Goal: Task Accomplishment & Management: Manage account settings

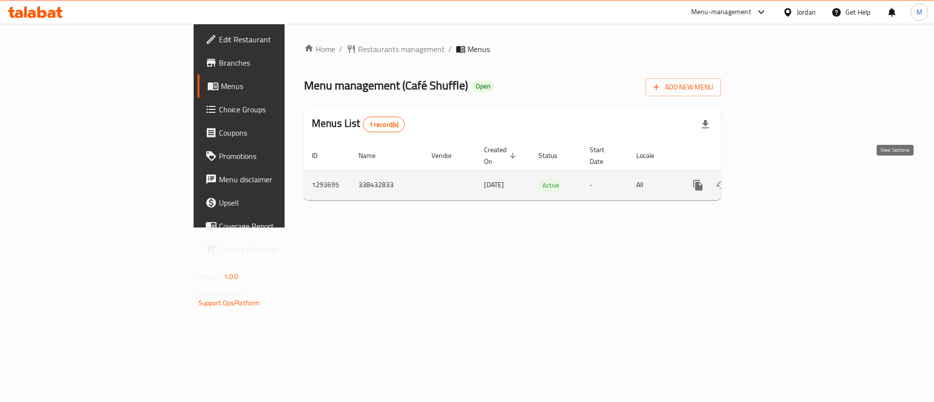
click at [774, 180] on icon "enhanced table" at bounding box center [768, 186] width 12 height 12
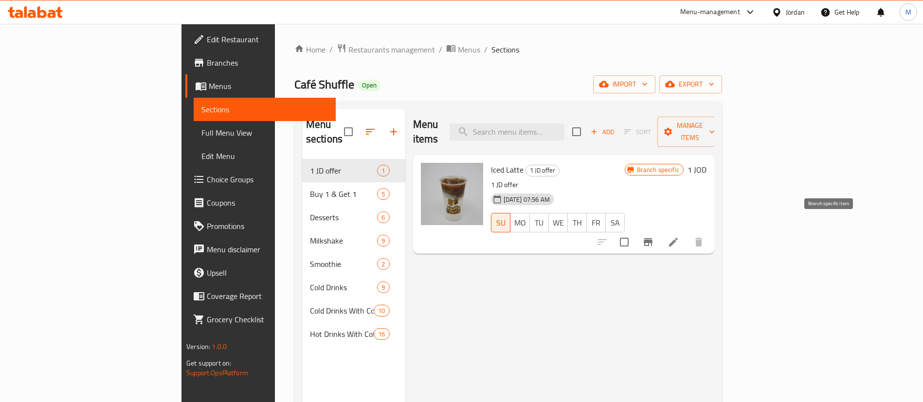
click at [660, 236] on button "Branch-specific-item" at bounding box center [647, 242] width 23 height 23
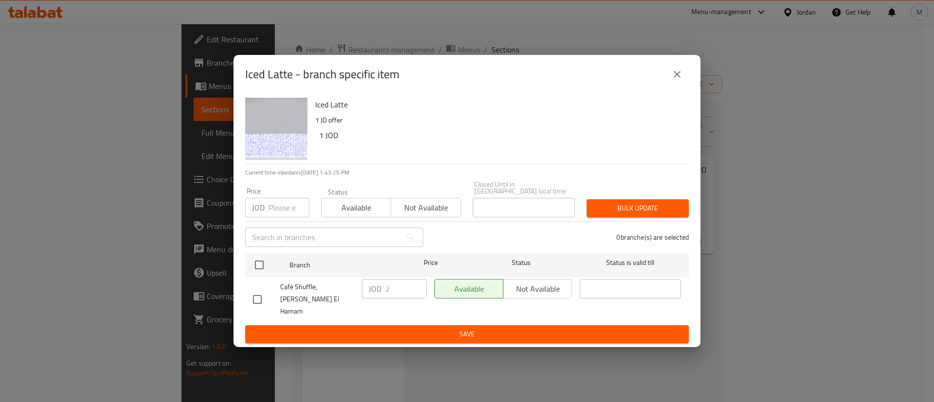
click at [675, 80] on icon "close" at bounding box center [677, 75] width 12 height 12
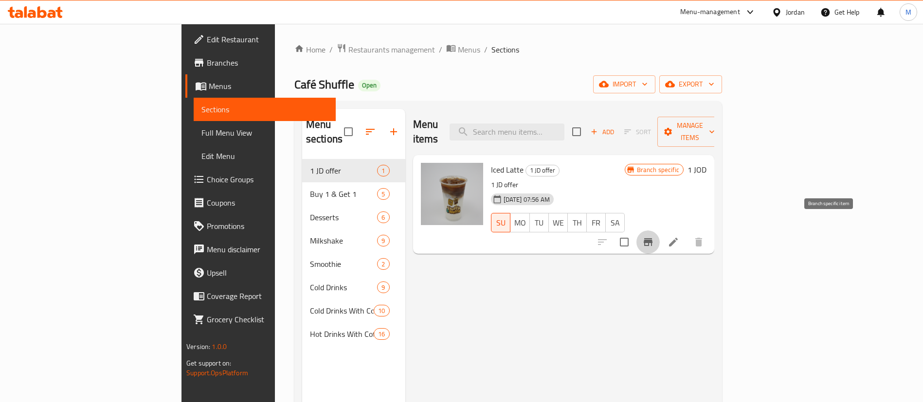
click at [660, 231] on button "Branch-specific-item" at bounding box center [647, 242] width 23 height 23
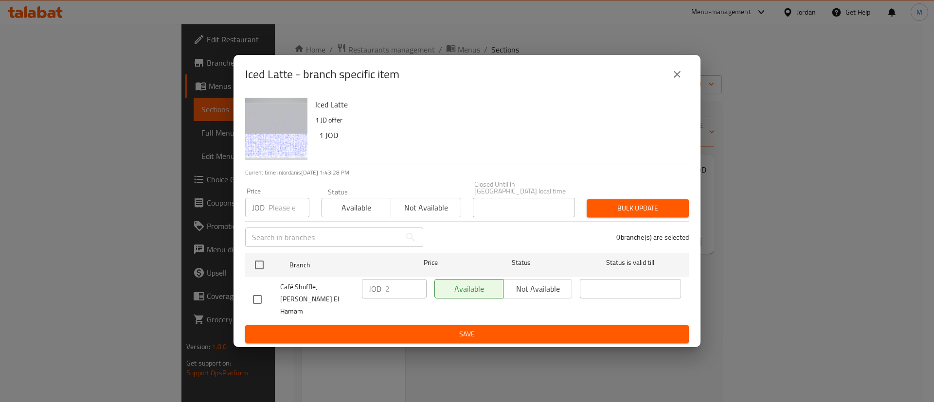
drag, startPoint x: 674, startPoint y: 86, endPoint x: 674, endPoint y: 93, distance: 7.8
click at [674, 80] on icon "close" at bounding box center [677, 75] width 12 height 12
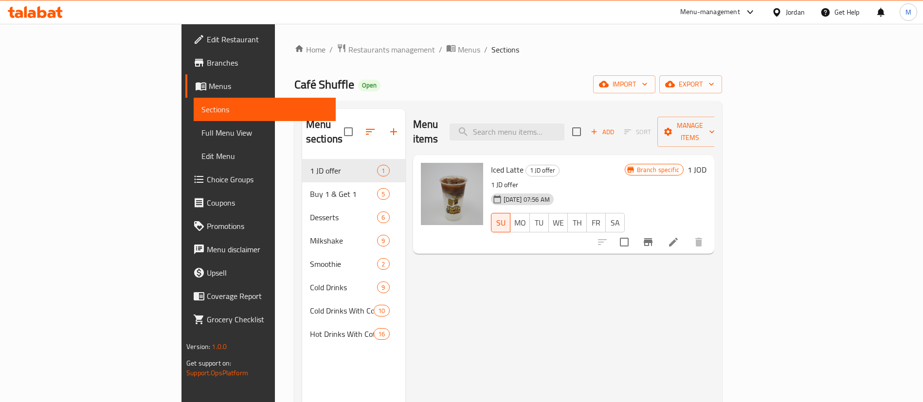
click at [207, 65] on span "Branches" at bounding box center [267, 63] width 121 height 12
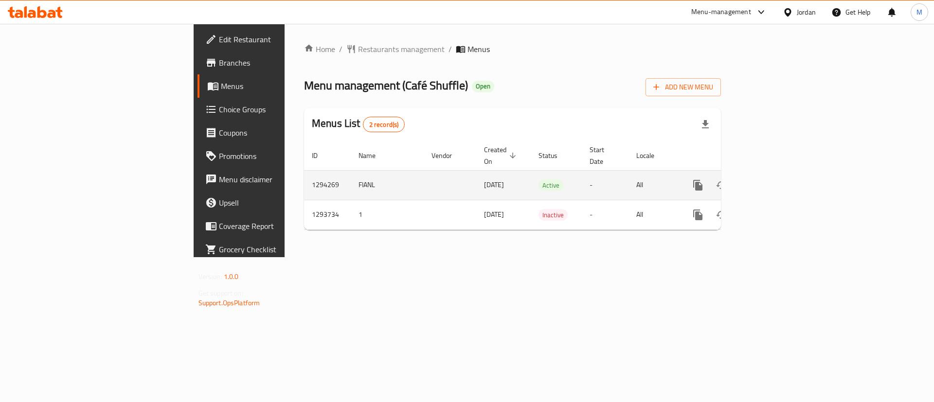
click at [780, 180] on link "enhanced table" at bounding box center [767, 185] width 23 height 23
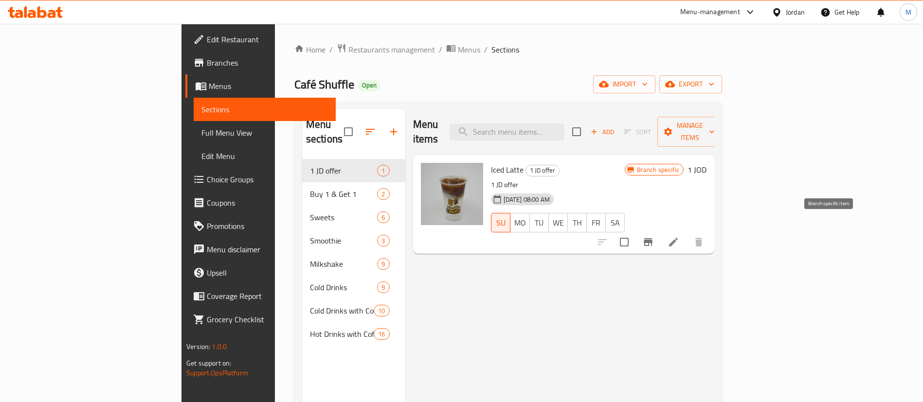
click at [660, 235] on button "Branch-specific-item" at bounding box center [647, 242] width 23 height 23
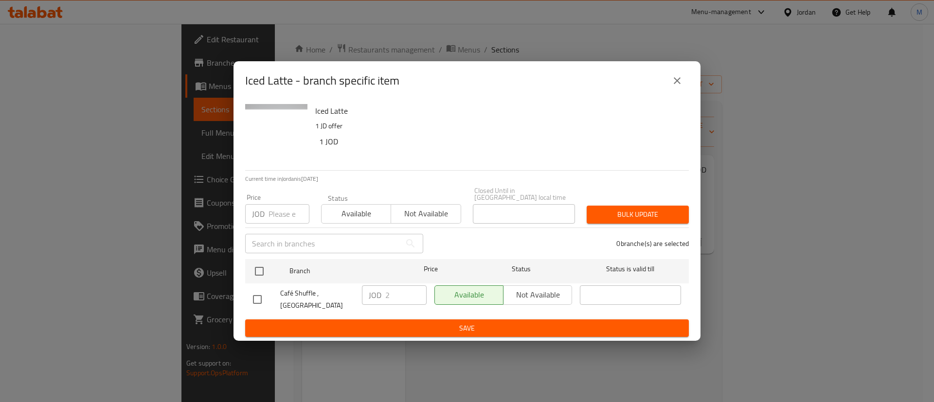
click at [673, 82] on icon "close" at bounding box center [677, 81] width 12 height 12
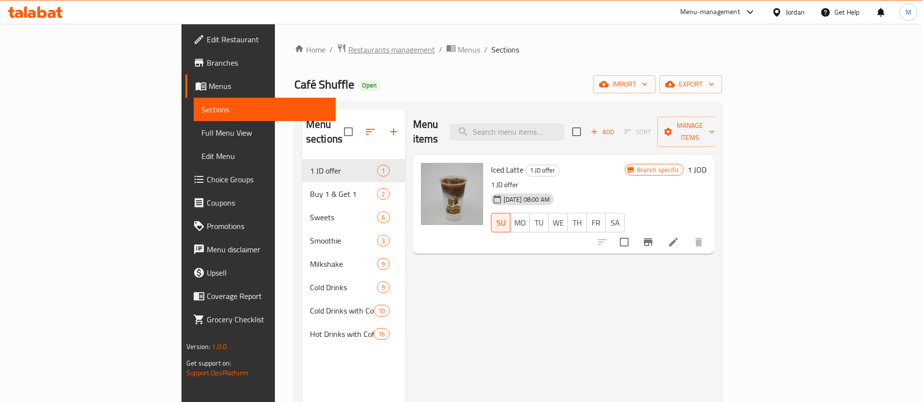
click at [348, 48] on span "Restaurants management" at bounding box center [391, 50] width 87 height 12
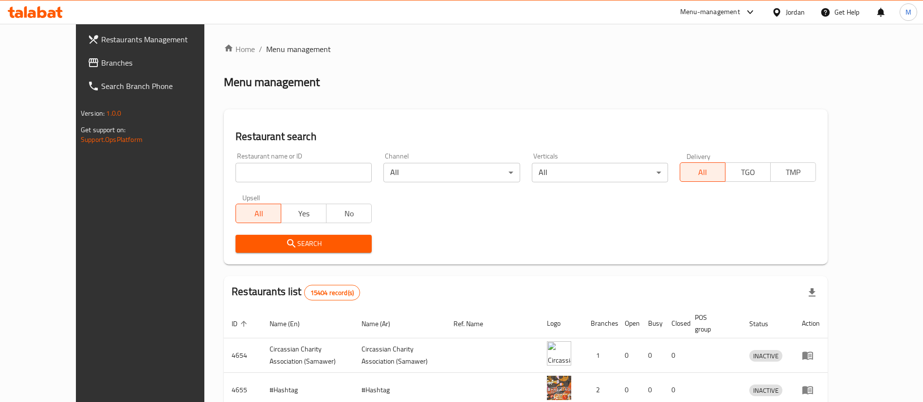
click at [293, 170] on input "search" at bounding box center [303, 172] width 136 height 19
type input "Café Shuffle"
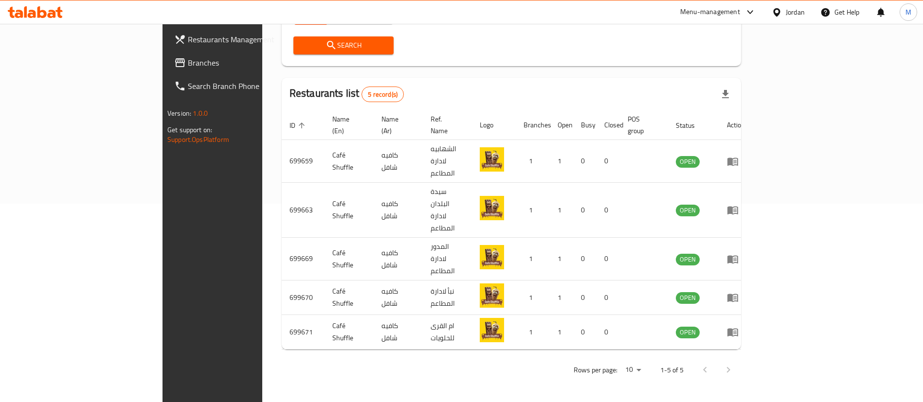
scroll to position [151, 0]
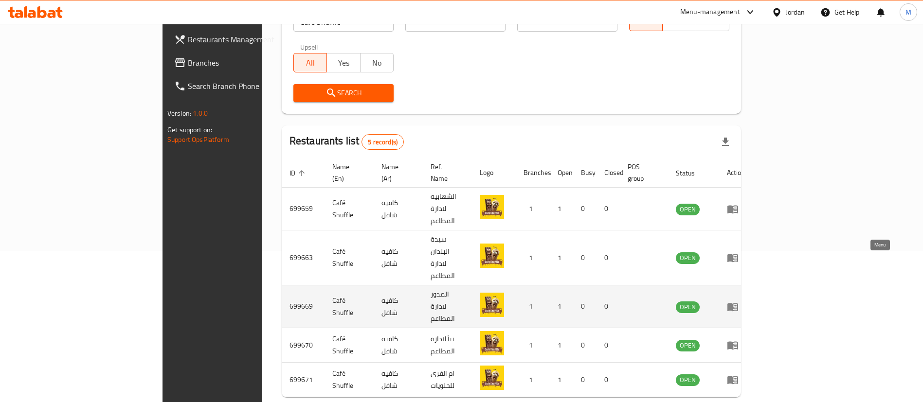
click at [745, 301] on link "enhanced table" at bounding box center [736, 307] width 18 height 12
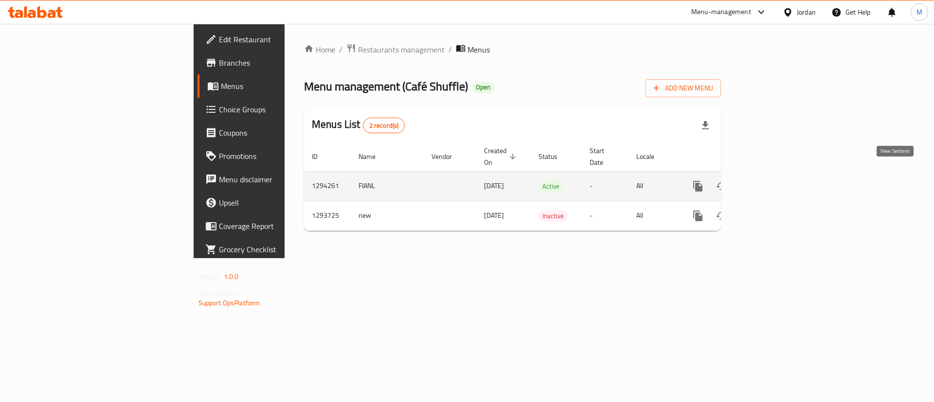
click at [774, 180] on icon "enhanced table" at bounding box center [768, 186] width 12 height 12
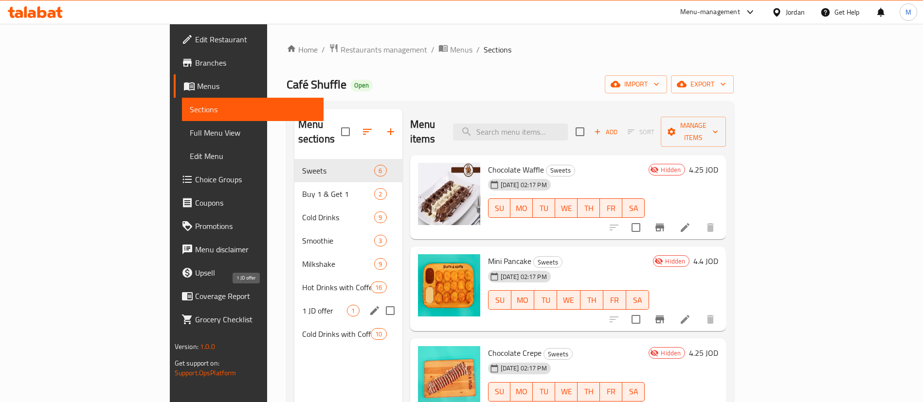
click at [302, 305] on span "1 JD offer" at bounding box center [324, 311] width 45 height 12
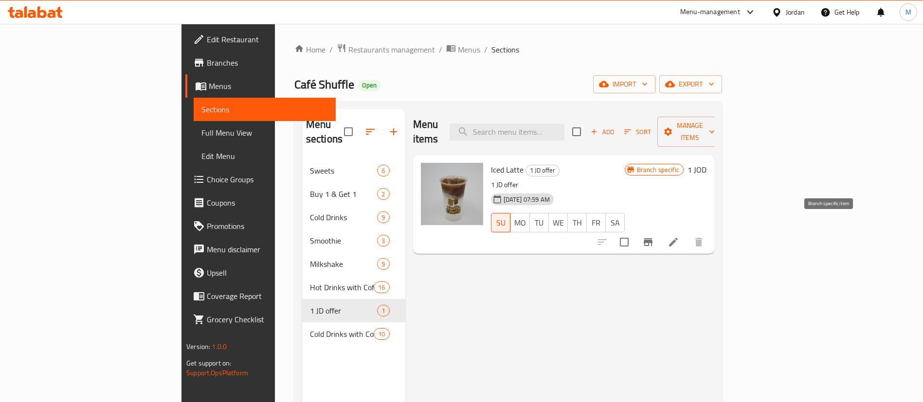
click at [654, 236] on icon "Branch-specific-item" at bounding box center [648, 242] width 12 height 12
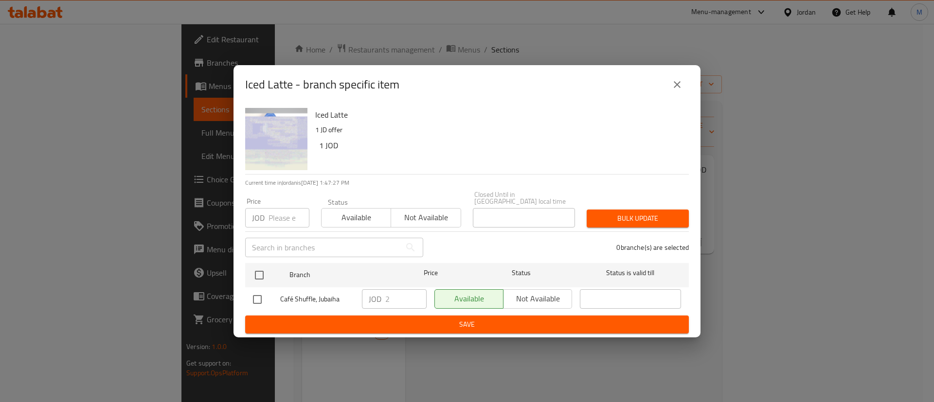
click at [669, 83] on button "close" at bounding box center [676, 84] width 23 height 23
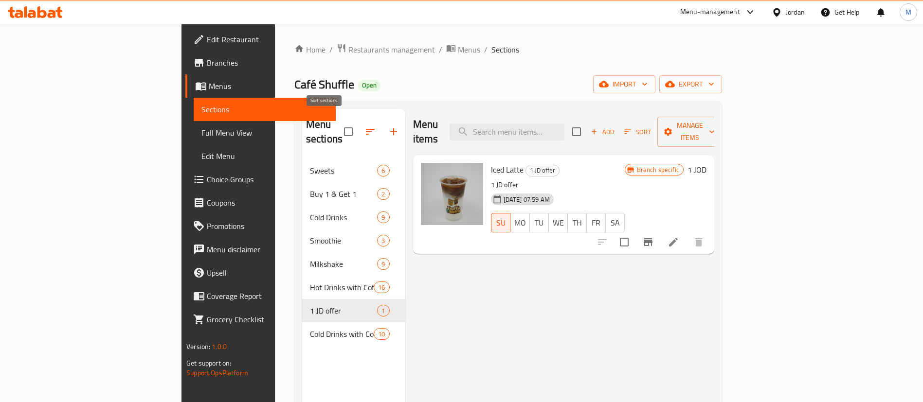
click at [364, 126] on icon "button" at bounding box center [370, 132] width 12 height 12
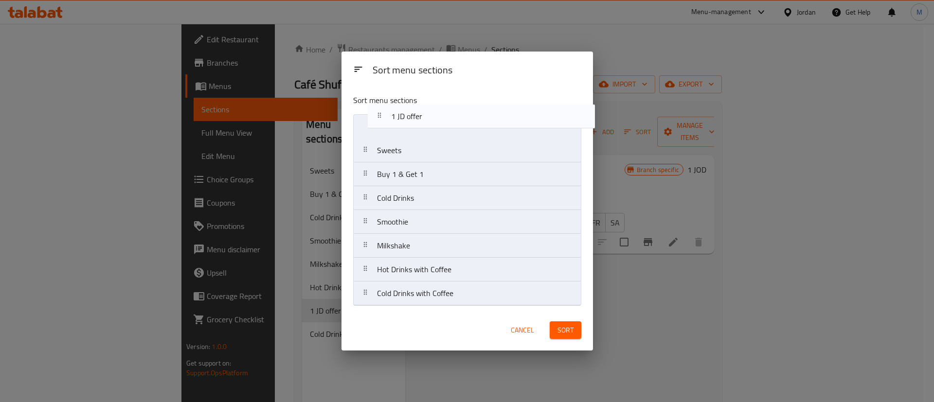
drag, startPoint x: 424, startPoint y: 276, endPoint x: 438, endPoint y: 120, distance: 156.3
click at [438, 120] on nav "Sweets Buy 1 & Get 1 Cold Drinks Smoothie Milkshake Hot Drinks with Coffee 1 JD…" at bounding box center [467, 210] width 228 height 192
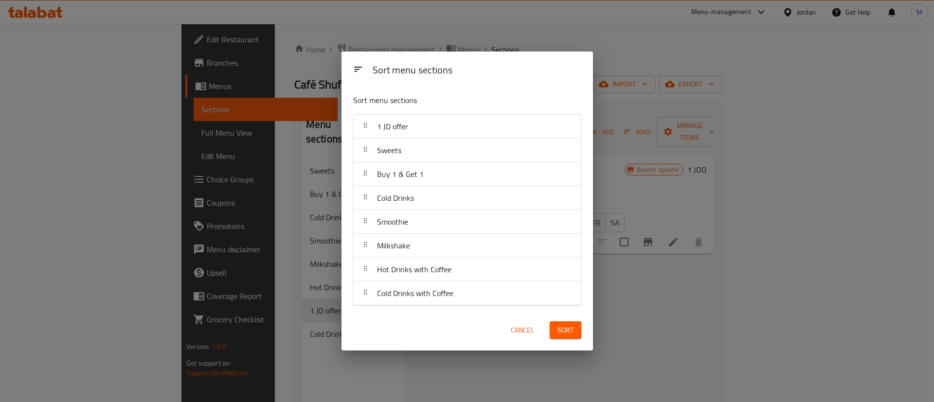
click at [575, 335] on button "Sort" at bounding box center [566, 331] width 32 height 18
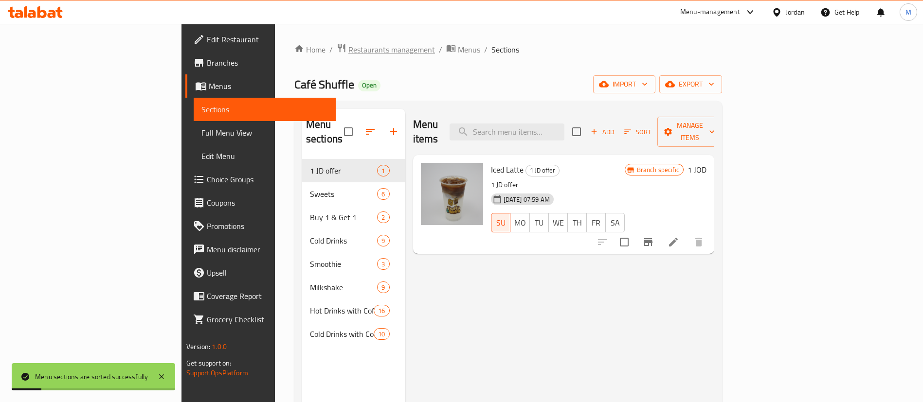
click at [348, 45] on span "Restaurants management" at bounding box center [391, 50] width 87 height 12
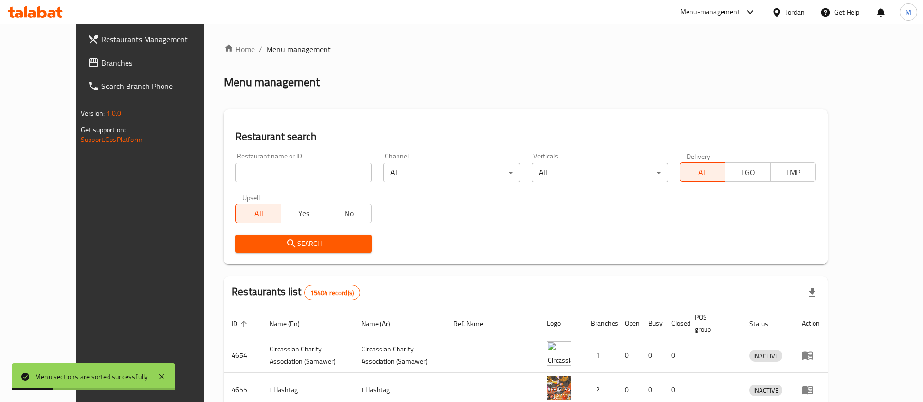
click at [275, 170] on input "search" at bounding box center [303, 172] width 136 height 19
type input "Café Shuffle"
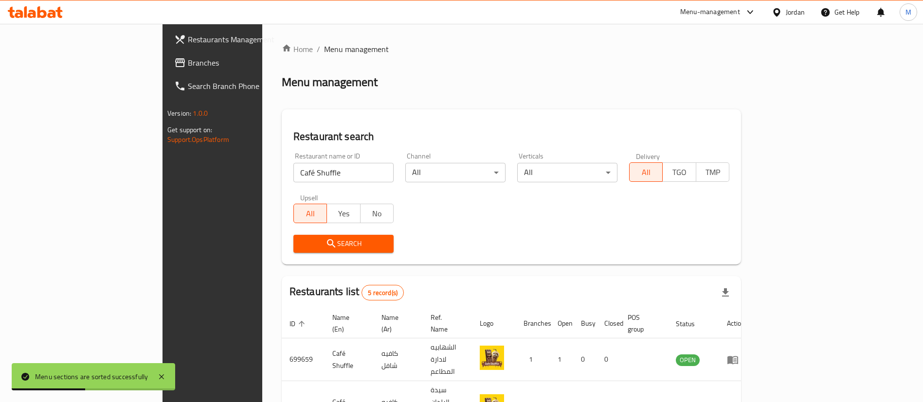
scroll to position [151, 0]
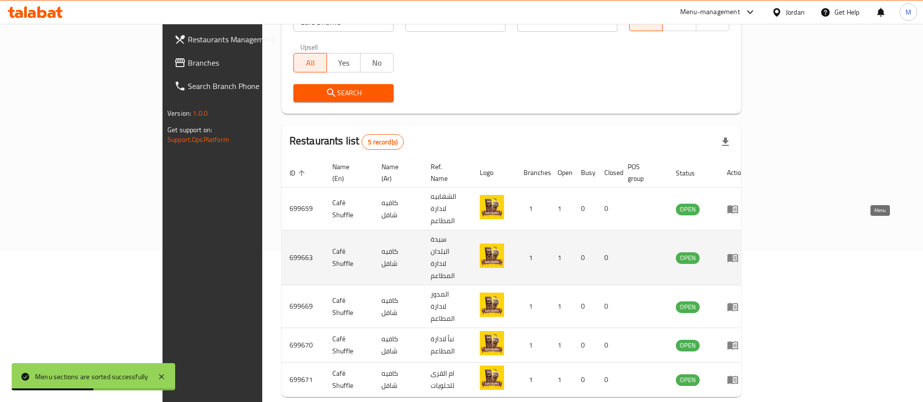
click at [738, 252] on icon "enhanced table" at bounding box center [733, 258] width 12 height 12
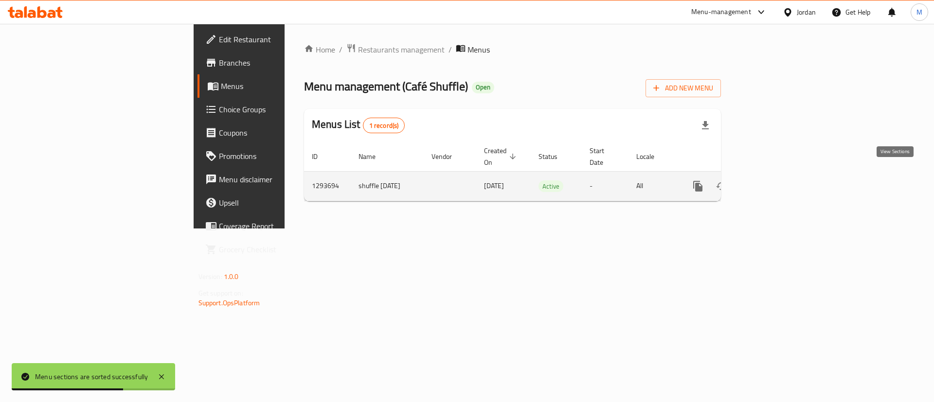
click at [774, 180] on icon "enhanced table" at bounding box center [768, 186] width 12 height 12
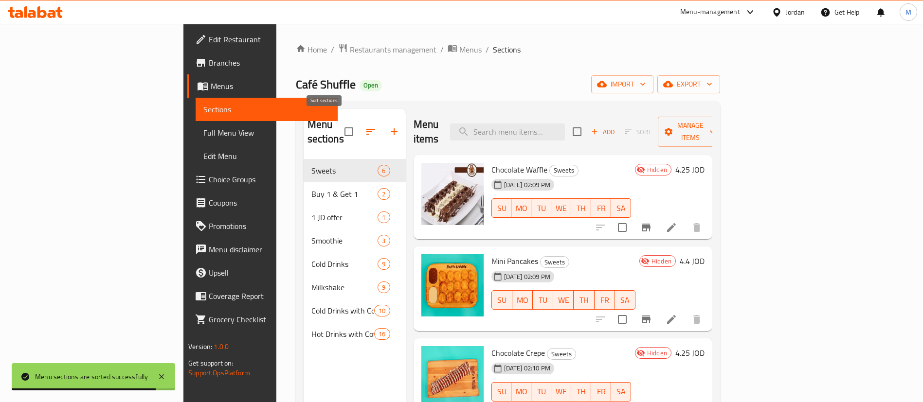
click at [366, 129] on icon "button" at bounding box center [370, 132] width 9 height 6
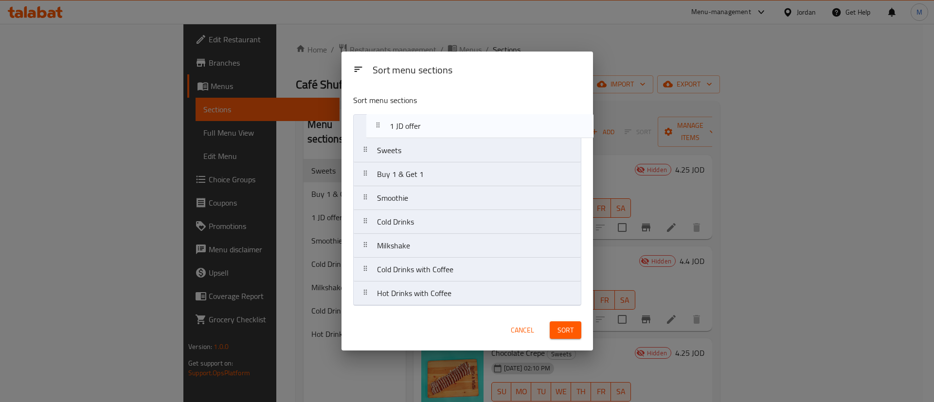
drag, startPoint x: 436, startPoint y: 175, endPoint x: 510, endPoint y: 221, distance: 86.8
click at [450, 116] on nav "Sweets Buy 1 & Get 1 1 JD offer Smoothie Cold Drinks Milkshake Cold Drinks with…" at bounding box center [467, 210] width 228 height 192
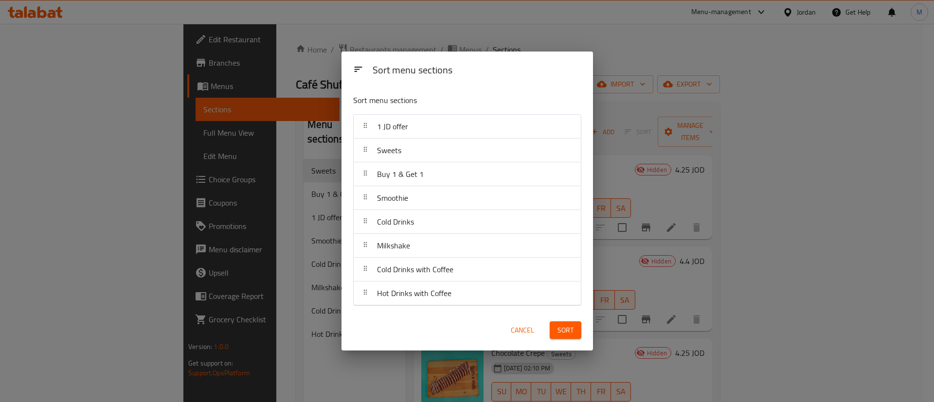
click at [568, 327] on span "Sort" at bounding box center [565, 330] width 16 height 12
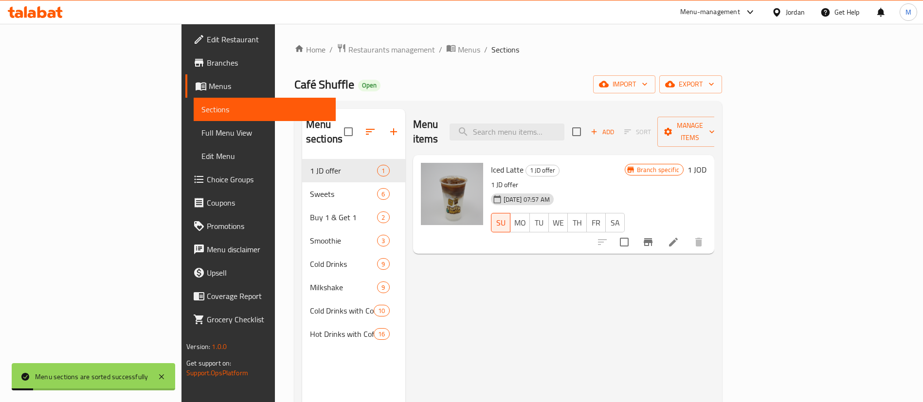
click at [660, 236] on button "Branch-specific-item" at bounding box center [647, 242] width 23 height 23
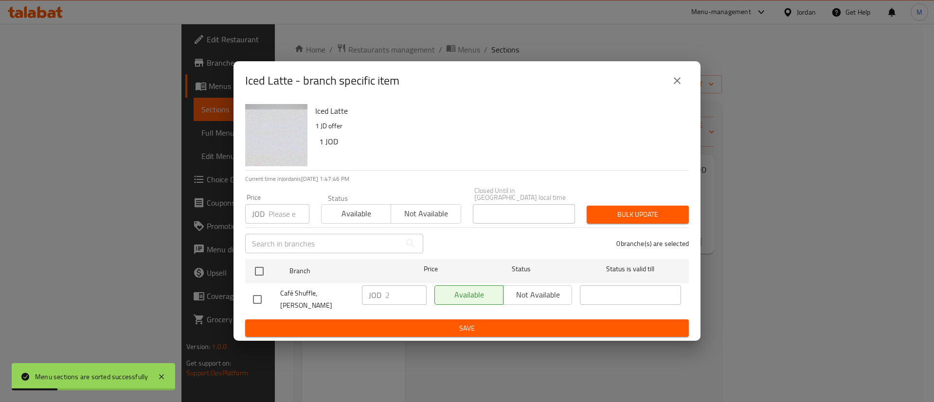
click at [681, 92] on button "close" at bounding box center [676, 80] width 23 height 23
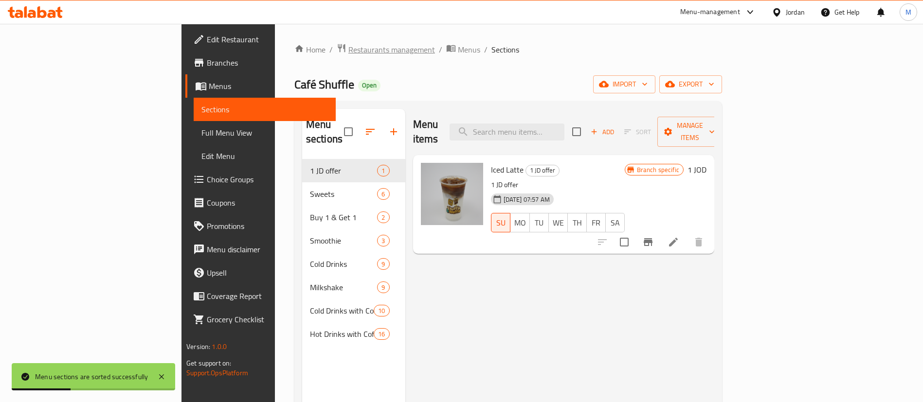
click at [348, 49] on span "Restaurants management" at bounding box center [391, 50] width 87 height 12
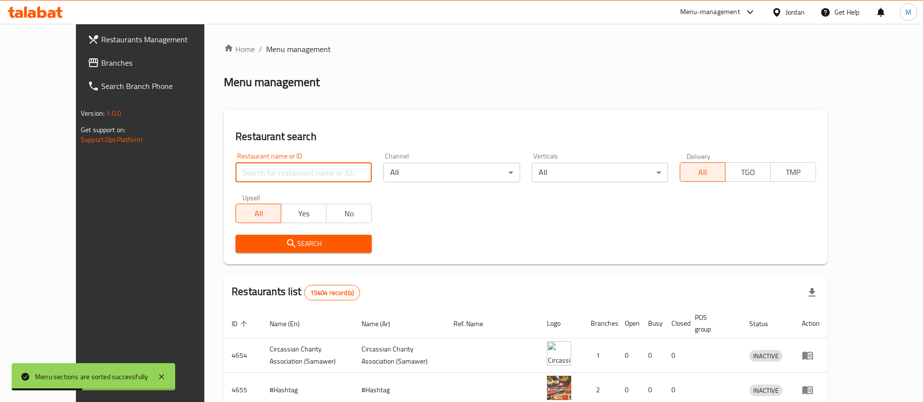
click at [293, 167] on input "search" at bounding box center [303, 172] width 136 height 19
type input "Café Shuffle"
click at [311, 244] on span "Search" at bounding box center [303, 244] width 121 height 12
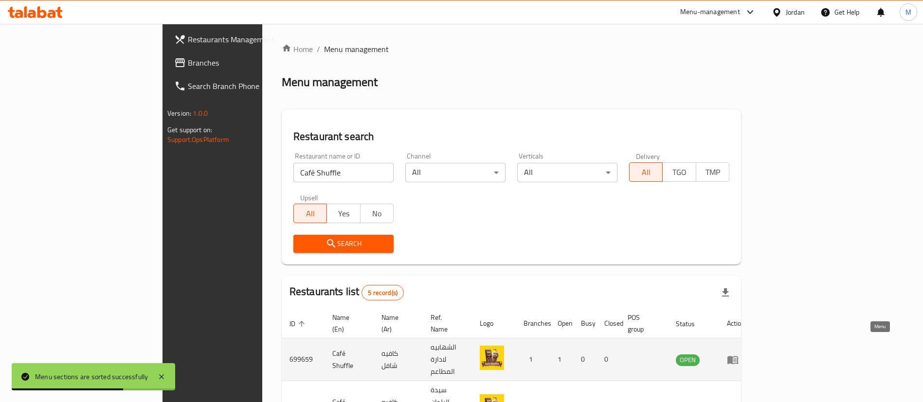
click at [738, 354] on icon "enhanced table" at bounding box center [733, 360] width 12 height 12
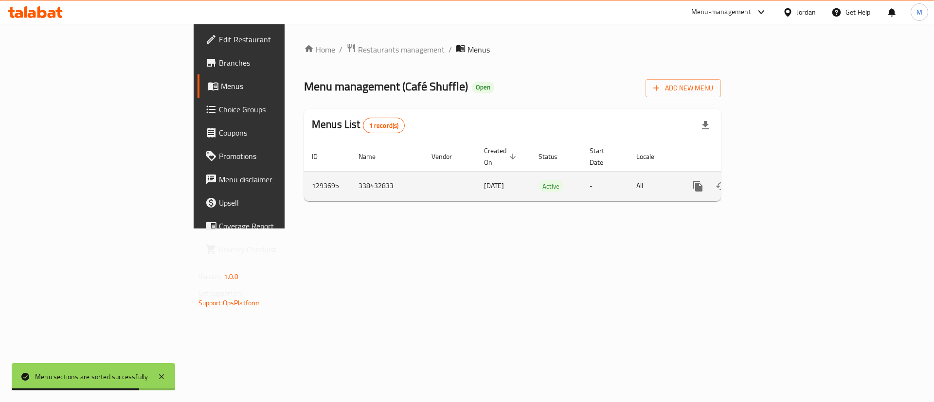
click at [774, 180] on icon "enhanced table" at bounding box center [768, 186] width 12 height 12
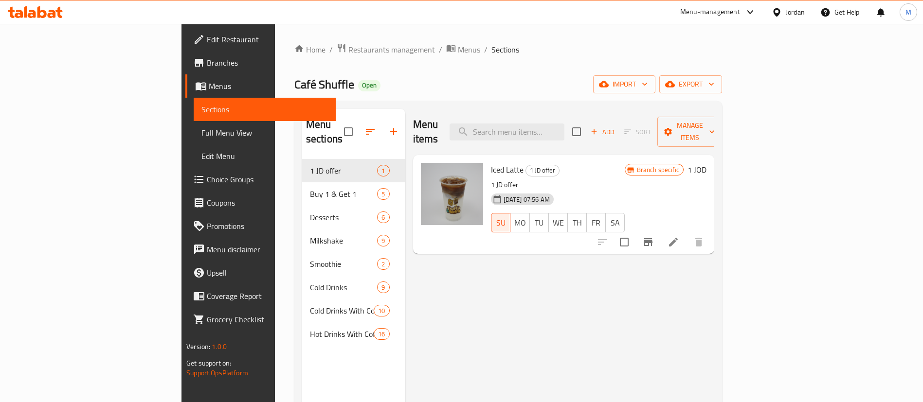
click at [294, 79] on span "Café Shuffle" at bounding box center [324, 84] width 60 height 22
copy span "Shuffle"
click at [294, 85] on span "Café Shuffle" at bounding box center [324, 84] width 60 height 22
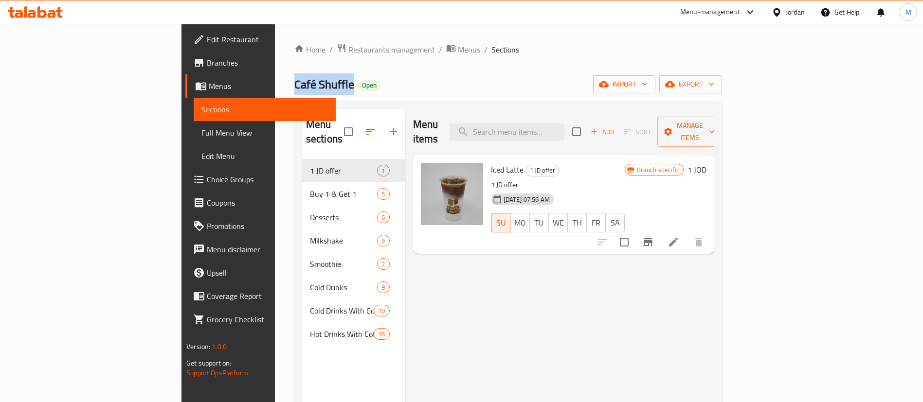
click at [294, 85] on span "Café Shuffle" at bounding box center [324, 84] width 60 height 22
copy span "Café Shuffle"
click at [348, 55] on span "Restaurants management" at bounding box center [391, 50] width 87 height 12
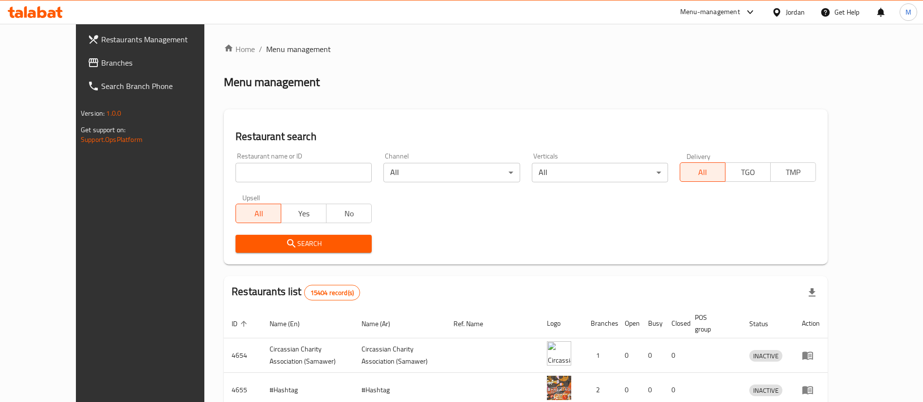
click at [128, 38] on span "Restaurants Management" at bounding box center [161, 40] width 121 height 12
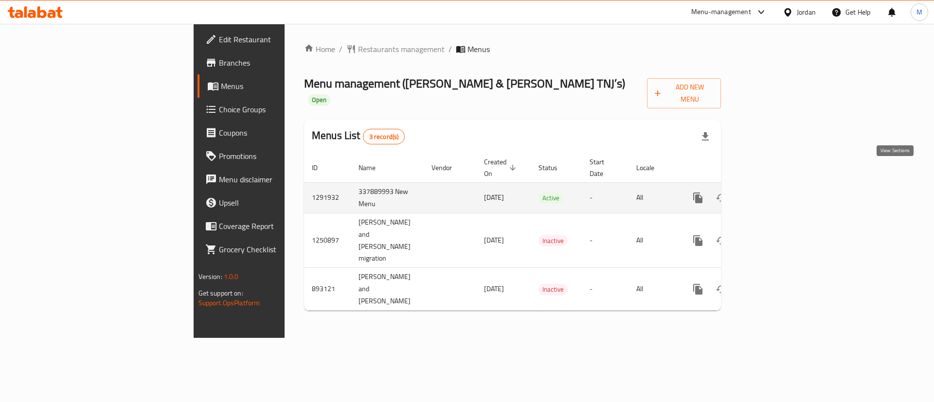
click at [774, 192] on icon "enhanced table" at bounding box center [768, 198] width 12 height 12
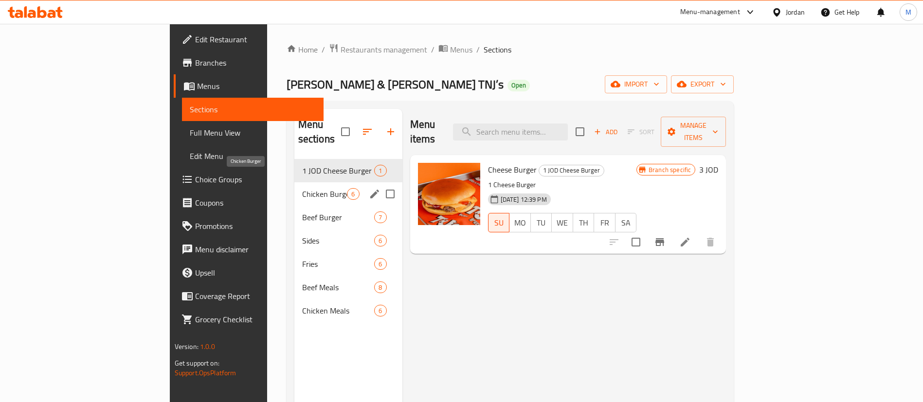
click at [302, 188] on span "Chicken Burger" at bounding box center [324, 194] width 45 height 12
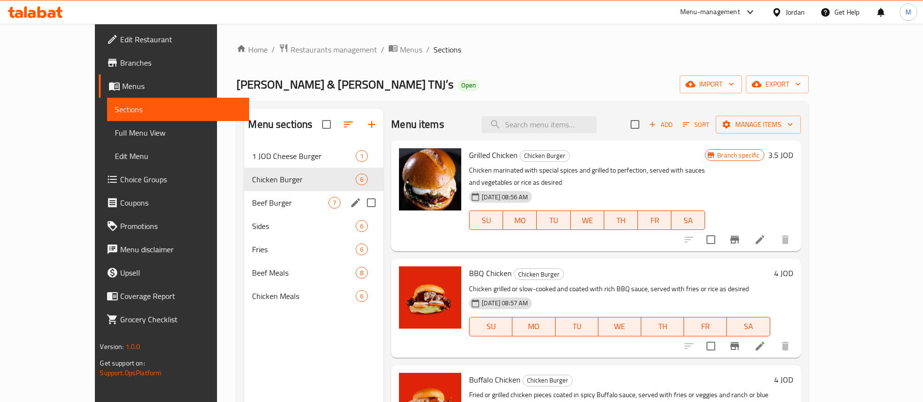
click at [269, 206] on span "Beef Burger" at bounding box center [290, 203] width 76 height 12
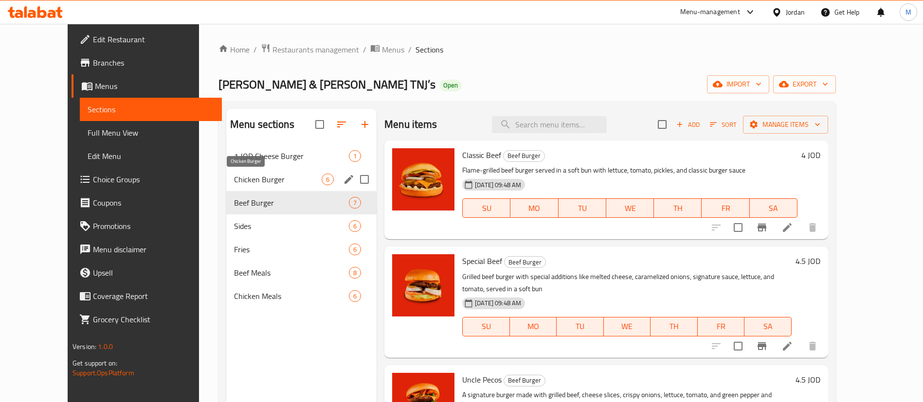
click at [274, 184] on span "Chicken Burger" at bounding box center [278, 180] width 88 height 12
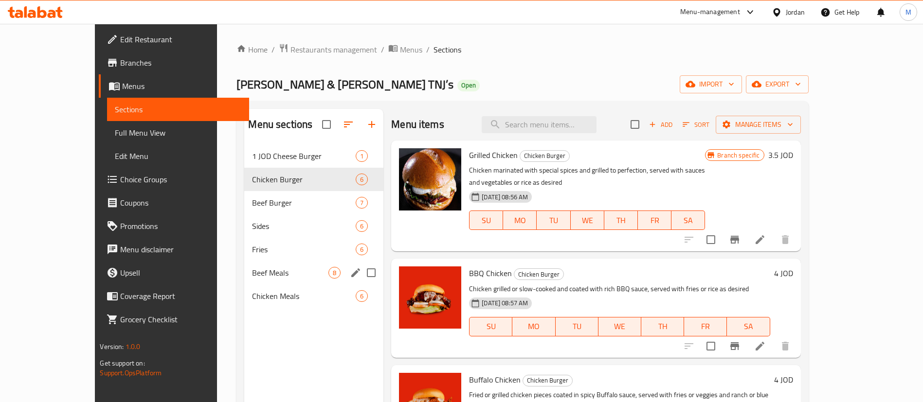
click at [254, 267] on span "Beef Meals" at bounding box center [290, 273] width 76 height 12
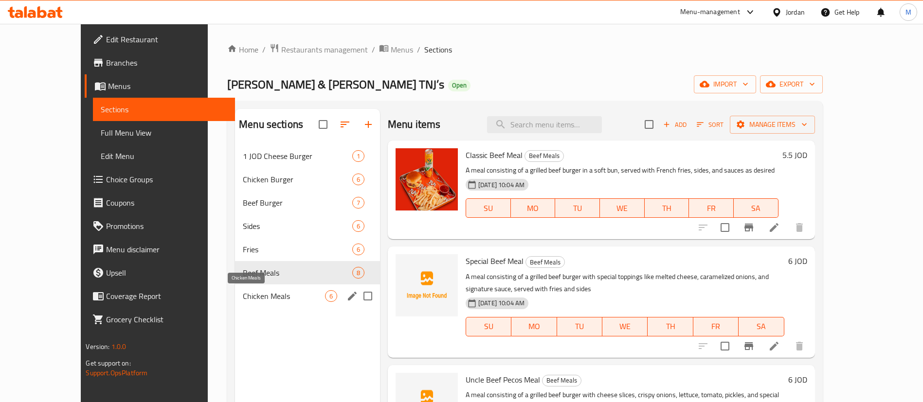
click at [243, 298] on span "Chicken Meals" at bounding box center [284, 296] width 82 height 12
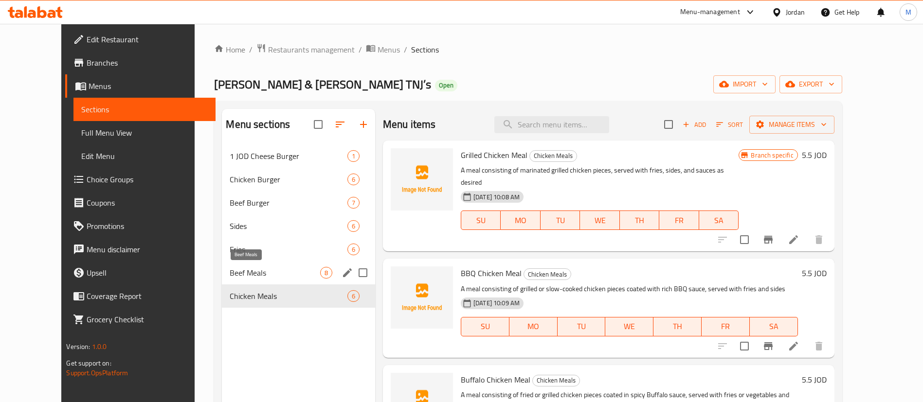
click at [244, 271] on span "Beef Meals" at bounding box center [275, 273] width 90 height 12
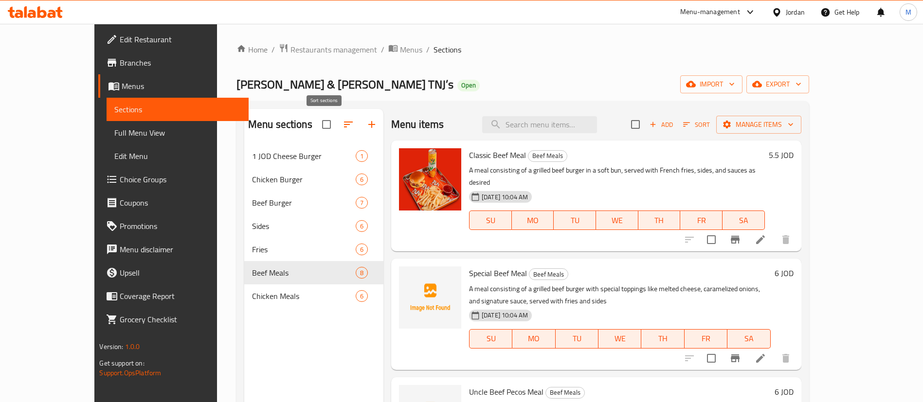
click at [342, 123] on icon "button" at bounding box center [348, 125] width 12 height 12
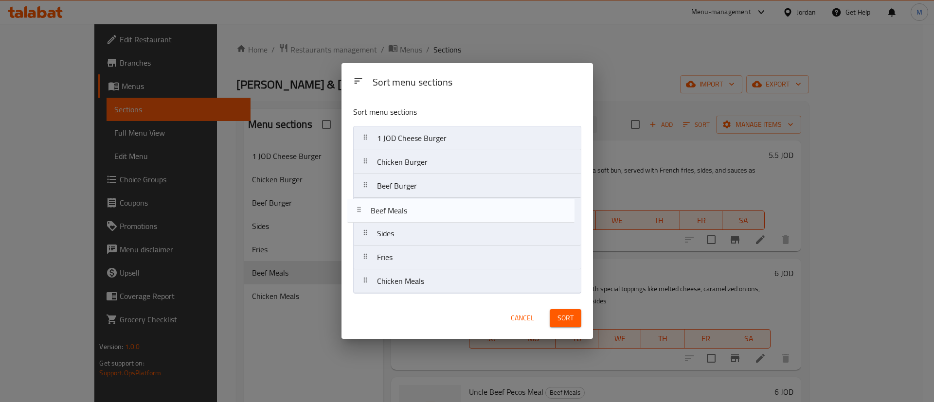
drag, startPoint x: 435, startPoint y: 260, endPoint x: 429, endPoint y: 210, distance: 50.5
click at [429, 210] on nav "1 JOD Cheese Burger Chicken Burger Beef Burger Sides Fries Beef Meals Chicken M…" at bounding box center [467, 210] width 228 height 168
click at [419, 203] on nav "1 JOD Cheese Burger Chicken Burger Beef Burger Beef Meals Sides Fries Chicken M…" at bounding box center [467, 210] width 228 height 168
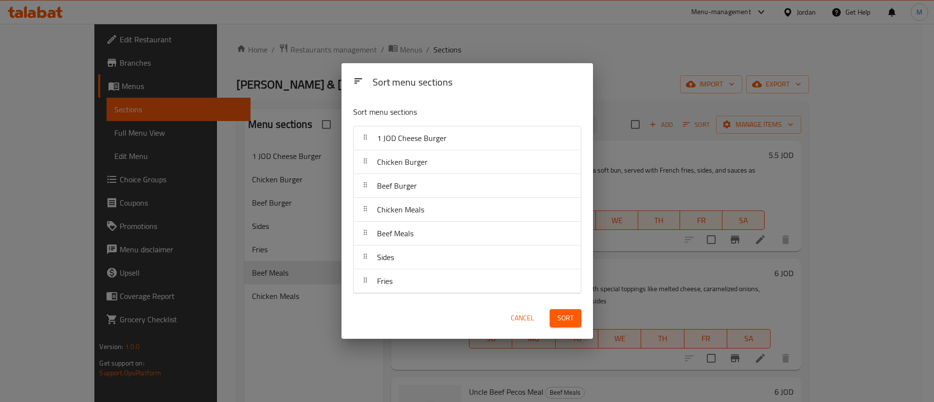
click at [575, 313] on button "Sort" at bounding box center [566, 318] width 32 height 18
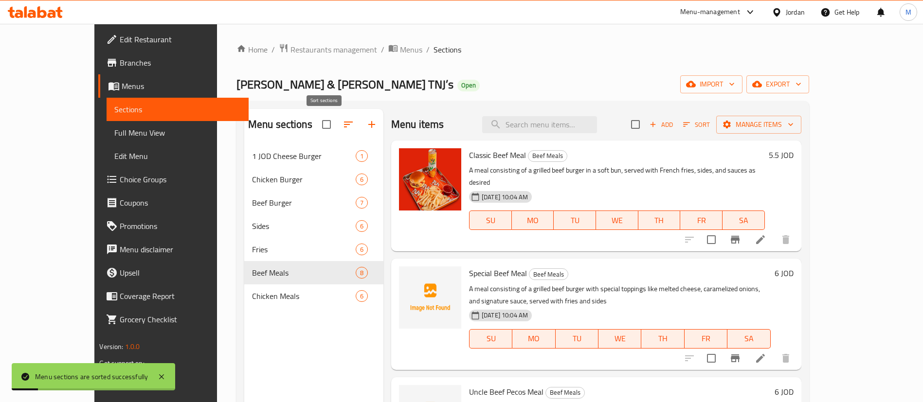
click at [342, 124] on icon "button" at bounding box center [348, 125] width 12 height 12
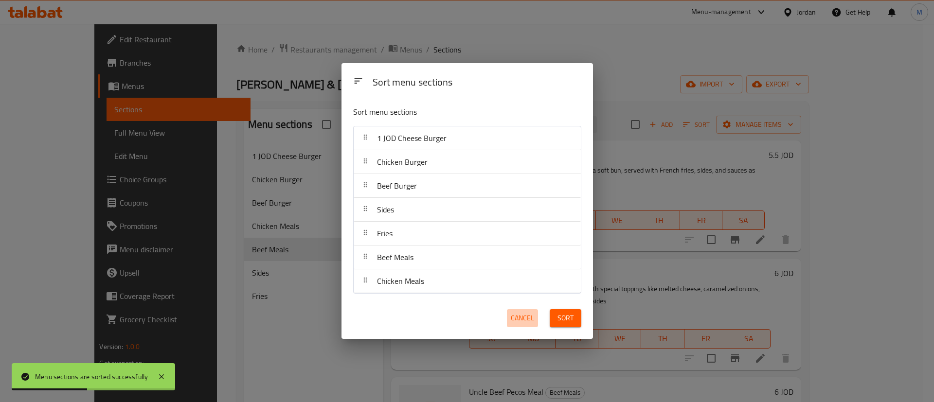
click at [526, 312] on span "Cancel" at bounding box center [522, 318] width 23 height 12
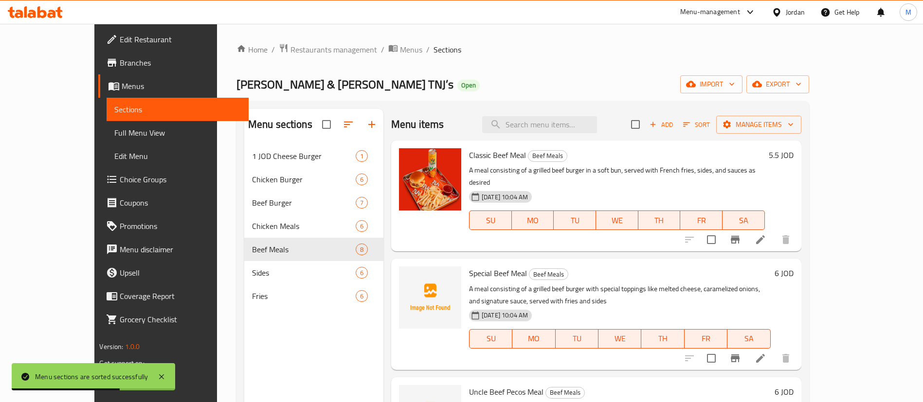
click at [236, 77] on span "Tom & Jerry TNJ’s" at bounding box center [344, 84] width 217 height 22
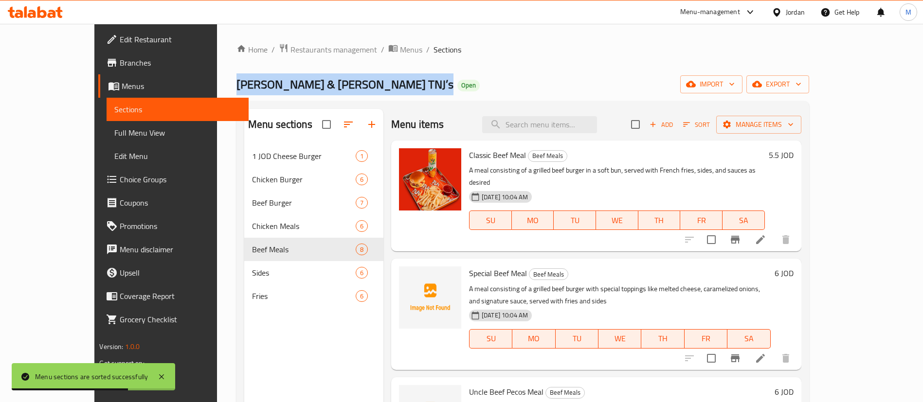
click at [236, 77] on span "Tom & Jerry TNJ’s" at bounding box center [344, 84] width 217 height 22
copy span "Tom & Jerry TNJ’s"
click at [120, 61] on span "Branches" at bounding box center [180, 63] width 121 height 12
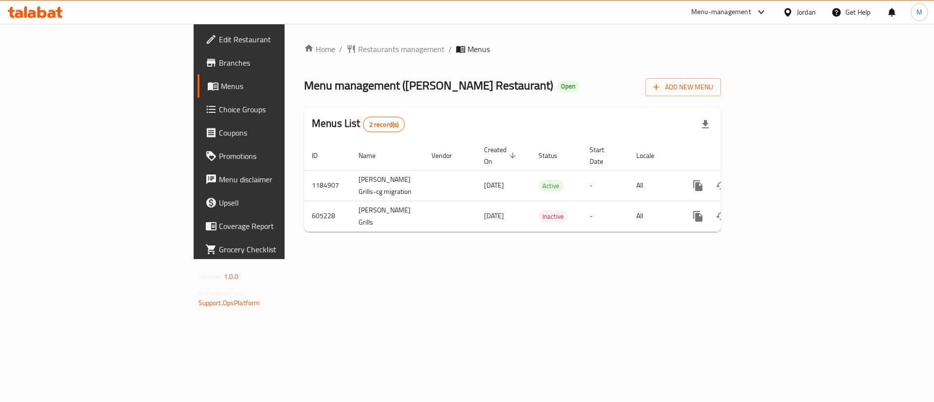
click at [219, 67] on span "Branches" at bounding box center [280, 63] width 123 height 12
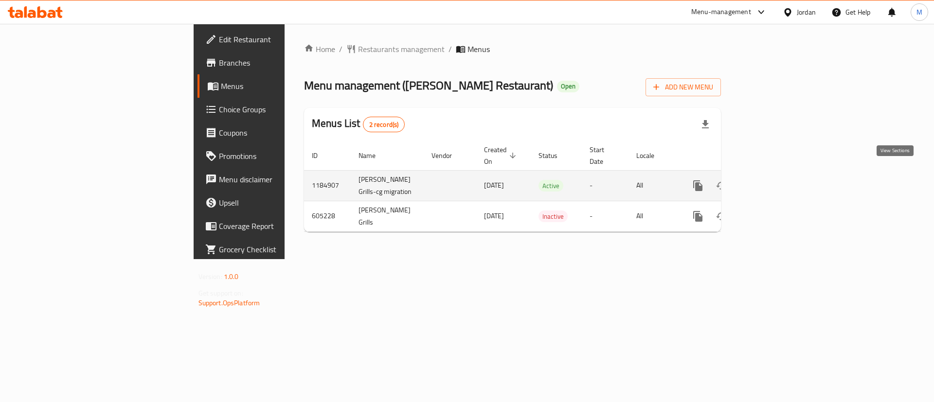
click at [773, 181] on icon "enhanced table" at bounding box center [768, 185] width 9 height 9
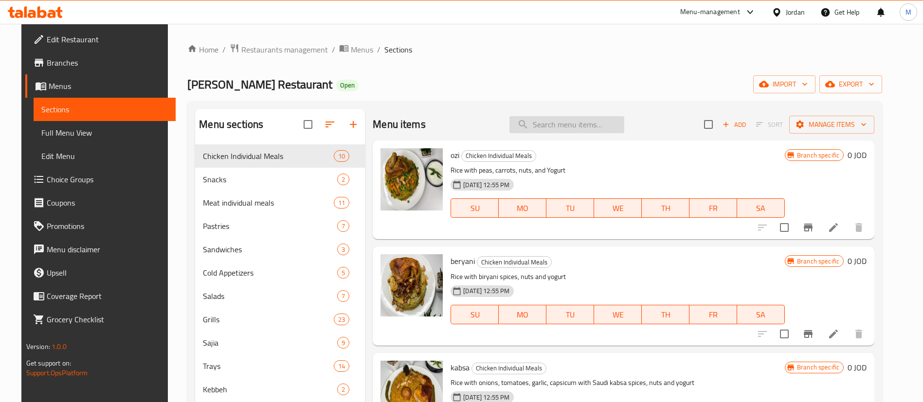
click at [572, 123] on input "search" at bounding box center [566, 124] width 115 height 17
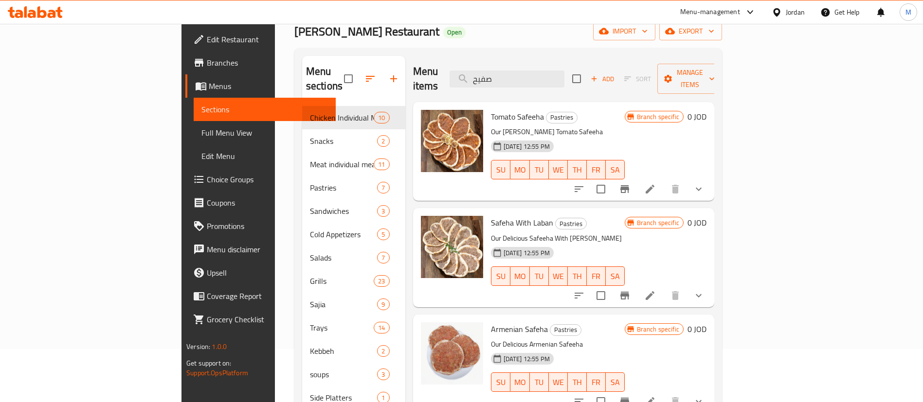
scroll to position [48, 0]
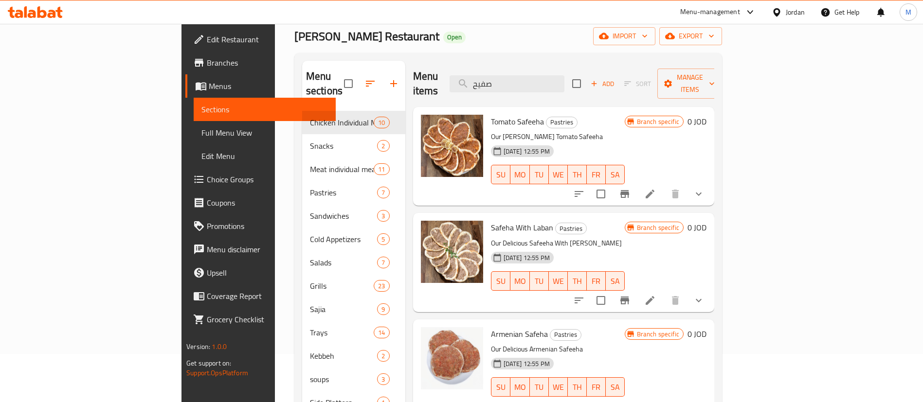
type input "صفيح"
click at [704, 188] on icon "show more" at bounding box center [699, 194] width 12 height 12
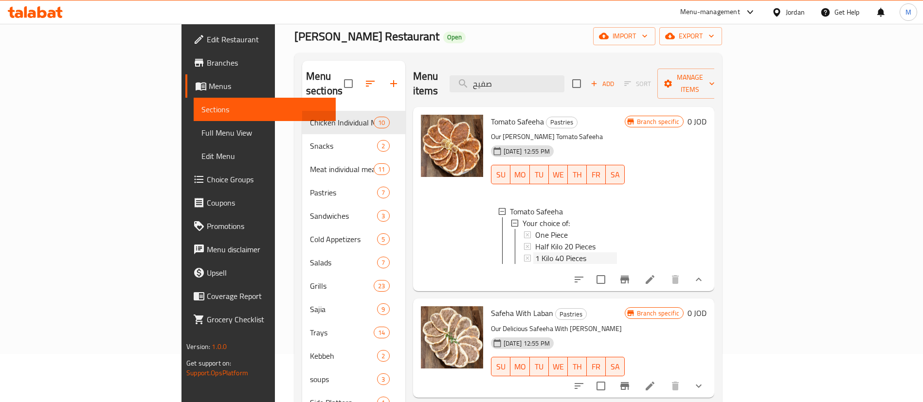
click at [606, 252] on div "1 Kilo 40 Pieces" at bounding box center [576, 258] width 82 height 12
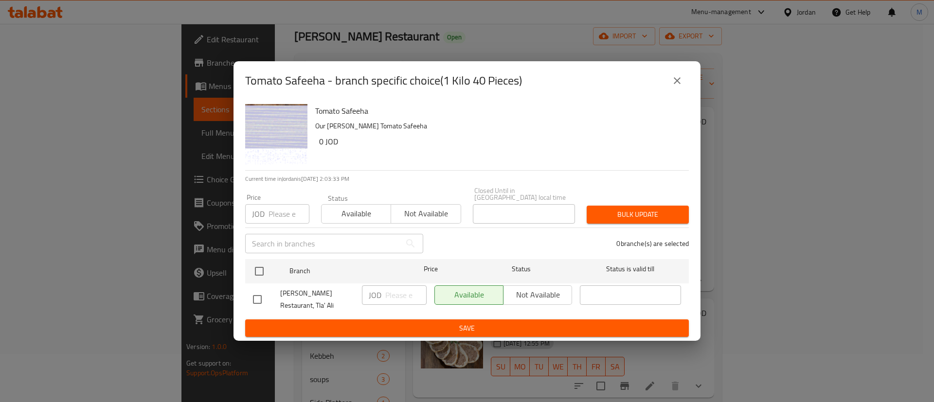
click at [678, 84] on icon "close" at bounding box center [677, 80] width 7 height 7
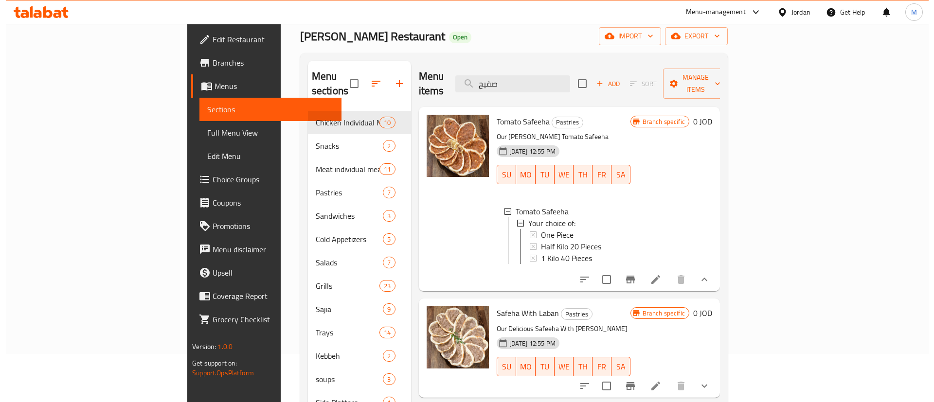
scroll to position [0, 0]
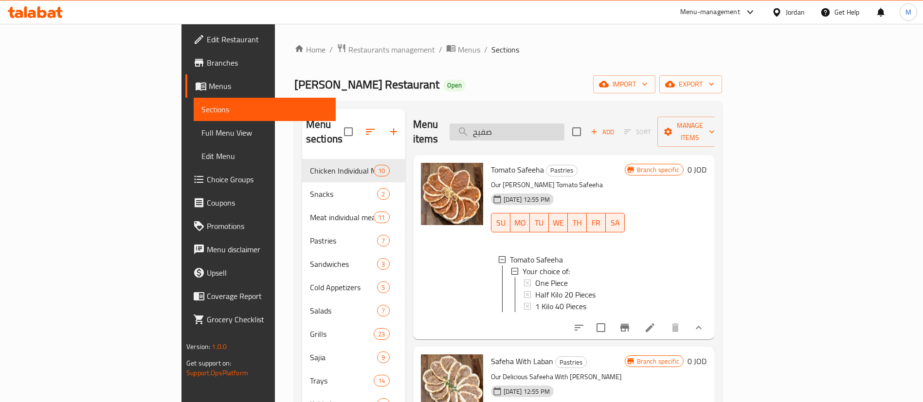
drag, startPoint x: 592, startPoint y: 128, endPoint x: 517, endPoint y: 128, distance: 74.9
click at [519, 133] on input "صفيح" at bounding box center [506, 132] width 115 height 17
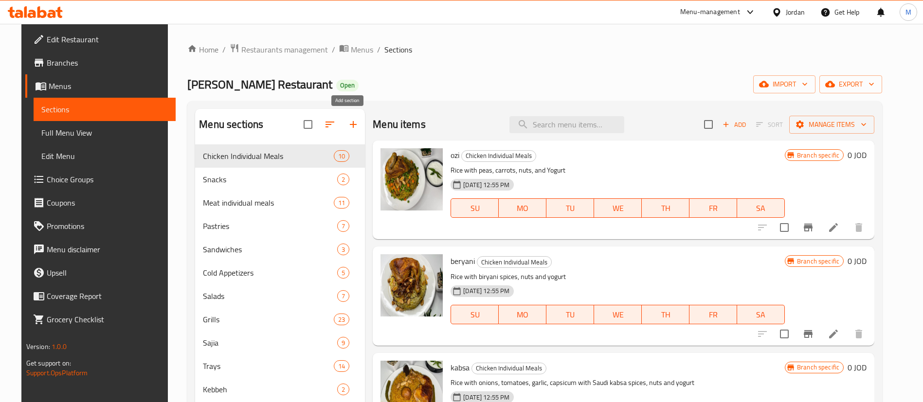
click at [353, 120] on icon "button" at bounding box center [353, 125] width 12 height 12
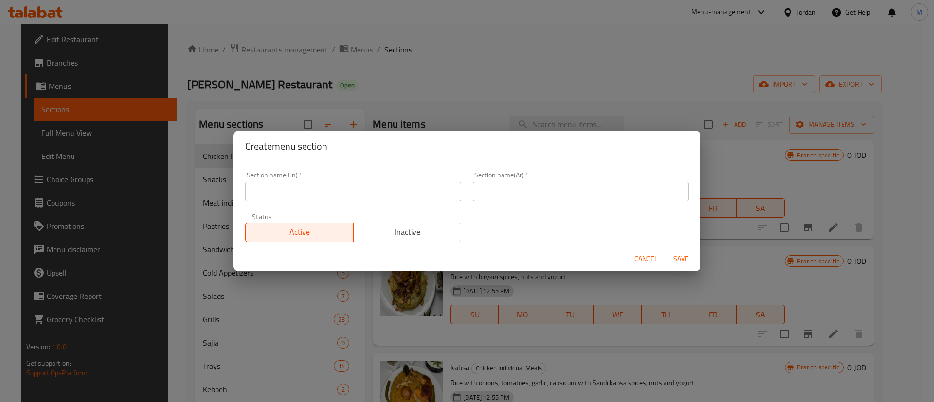
drag, startPoint x: 369, startPoint y: 192, endPoint x: 354, endPoint y: 191, distance: 15.6
click at [369, 192] on input "text" at bounding box center [353, 191] width 216 height 19
type input "Talabat exclusive offers"
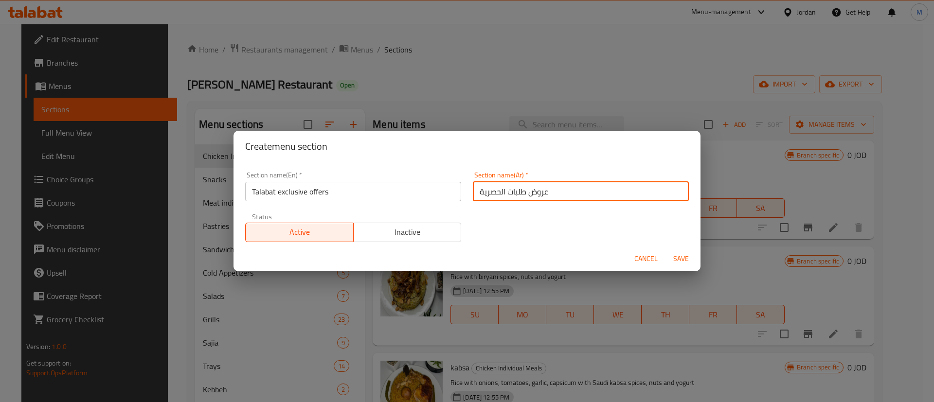
type input "عروض طلبات الحصرية"
click at [676, 264] on span "Save" at bounding box center [680, 259] width 23 height 12
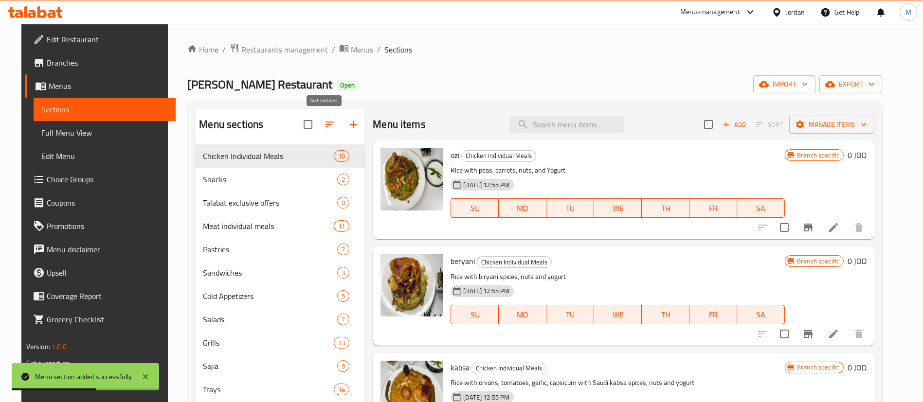
click at [326, 119] on icon "button" at bounding box center [330, 125] width 12 height 12
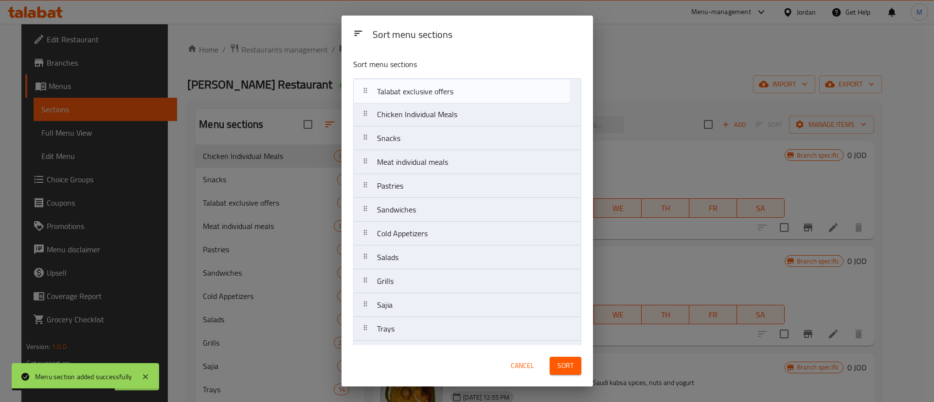
drag, startPoint x: 394, startPoint y: 144, endPoint x: 394, endPoint y: 87, distance: 56.9
click at [394, 87] on nav "Chicken Individual Meals Snacks Talabat exclusive offers Meat individual meals …" at bounding box center [467, 257] width 228 height 359
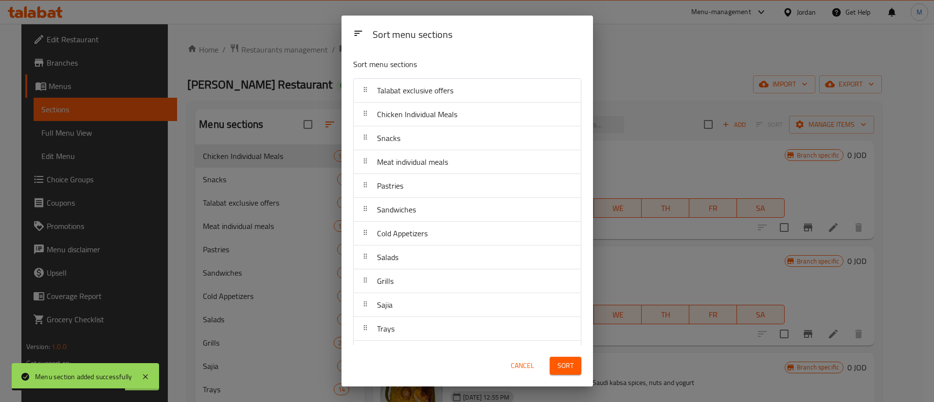
click at [570, 364] on span "Sort" at bounding box center [565, 366] width 16 height 12
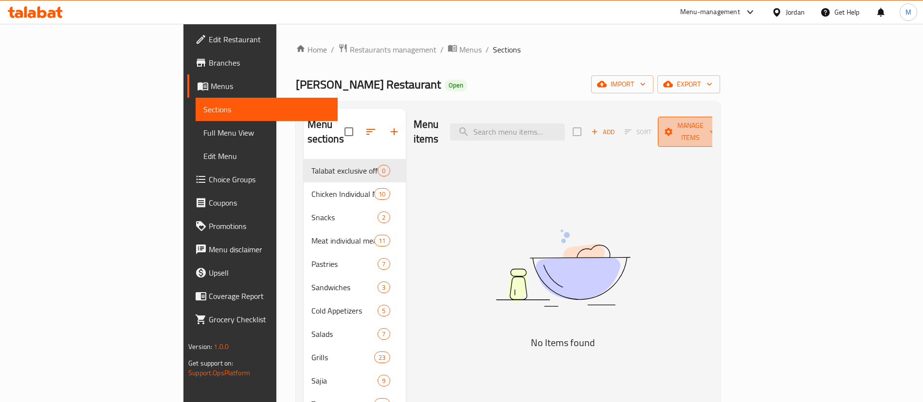
click at [715, 128] on span "Manage items" at bounding box center [690, 132] width 50 height 24
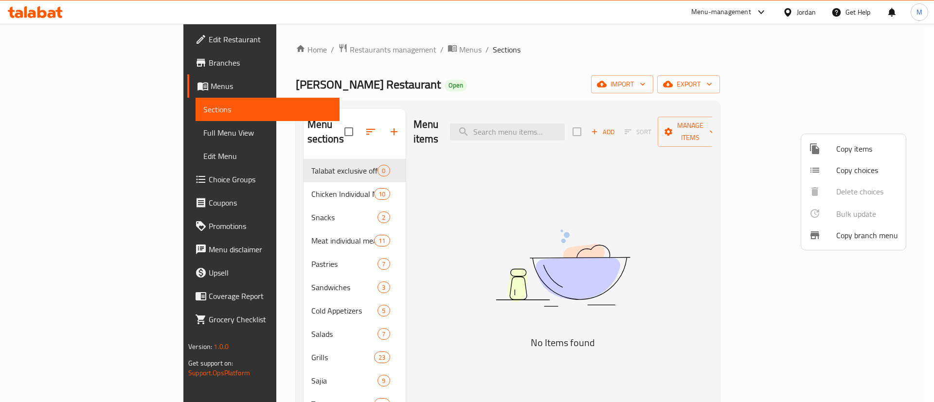
click at [862, 150] on span "Copy items" at bounding box center [867, 149] width 62 height 12
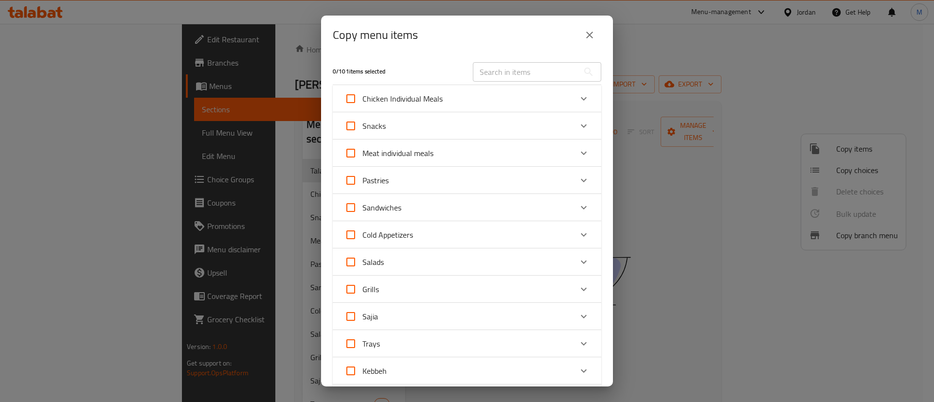
click at [532, 71] on input "text" at bounding box center [526, 71] width 106 height 19
type input "س"
type input "ص"
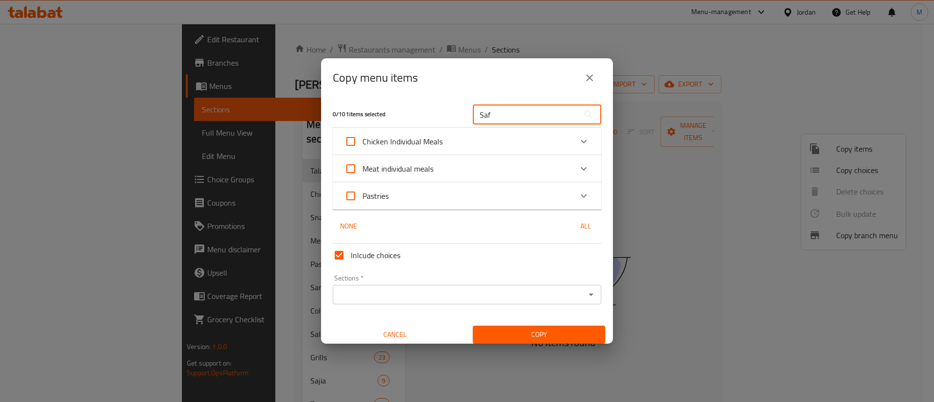
type input "Saf"
click at [516, 191] on div "Pastries" at bounding box center [458, 195] width 228 height 23
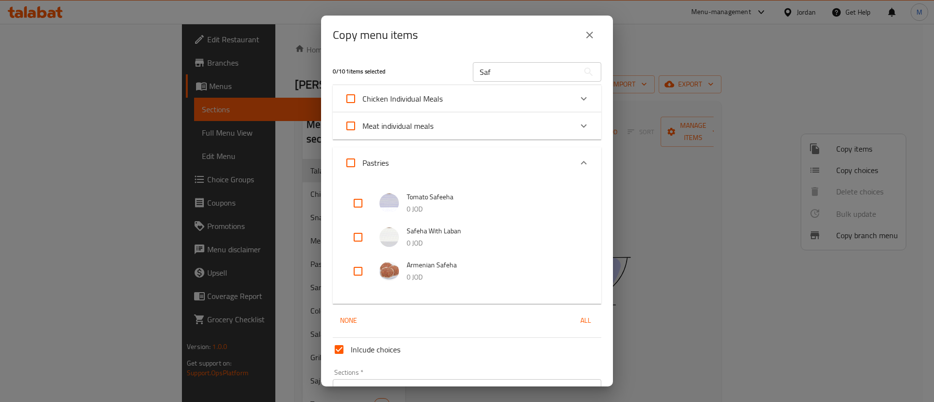
click at [353, 271] on input "checkbox" at bounding box center [357, 271] width 23 height 23
checkbox input "true"
drag, startPoint x: 358, startPoint y: 239, endPoint x: 357, endPoint y: 207, distance: 32.6
click at [358, 238] on input "checkbox" at bounding box center [357, 237] width 23 height 23
checkbox input "true"
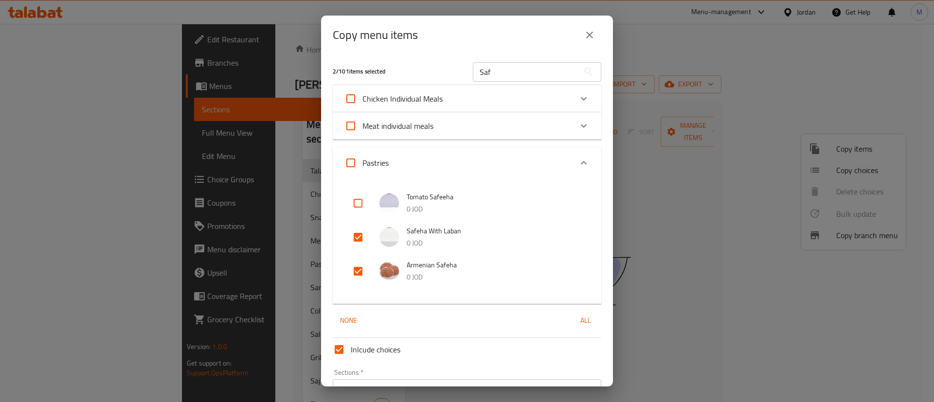
click at [356, 204] on input "checkbox" at bounding box center [357, 203] width 23 height 23
checkbox input "true"
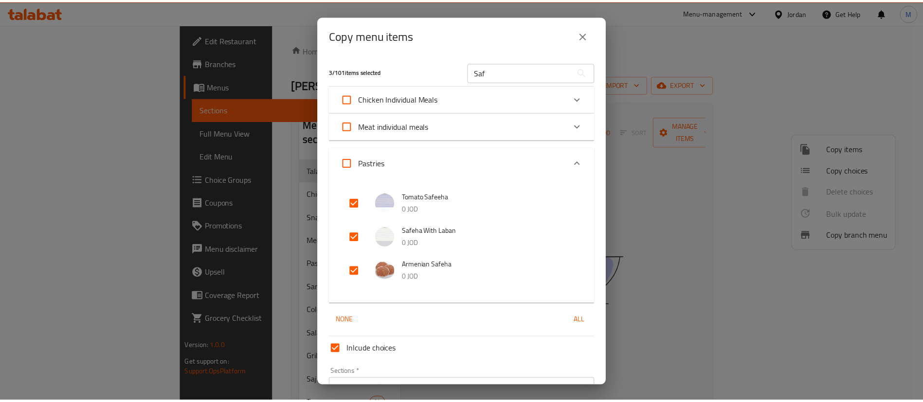
scroll to position [57, 0]
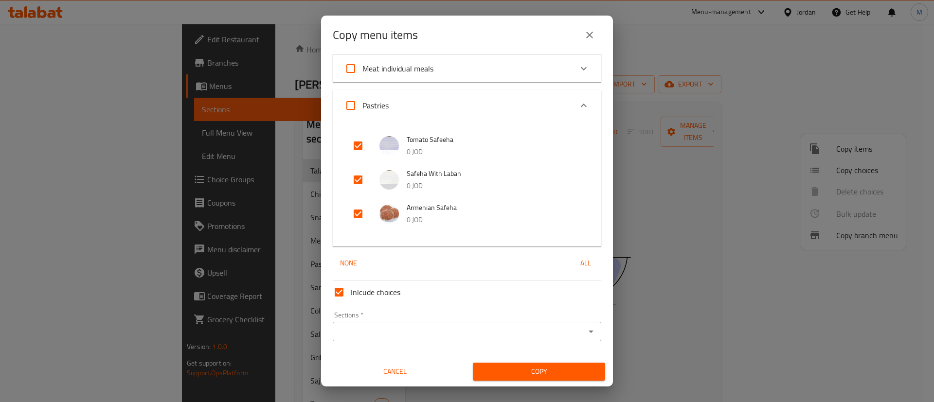
click at [439, 325] on input "Sections   *" at bounding box center [459, 332] width 247 height 14
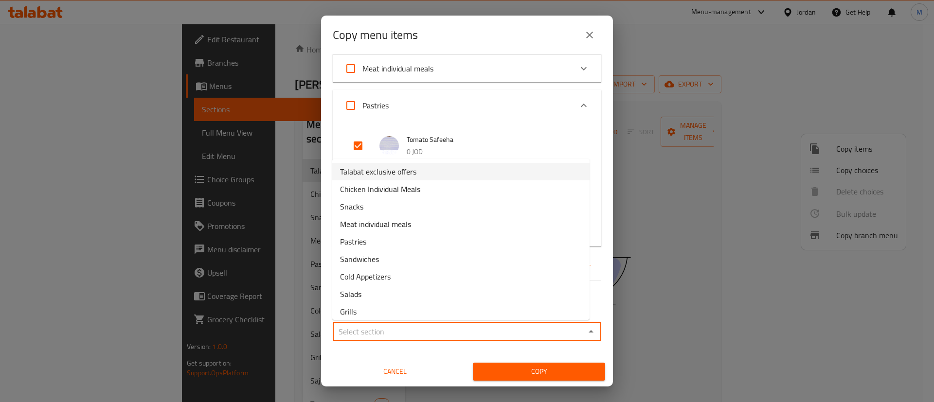
click at [400, 178] on span "Talabat exclusive offers" at bounding box center [378, 172] width 76 height 12
type input "Talabat exclusive offers"
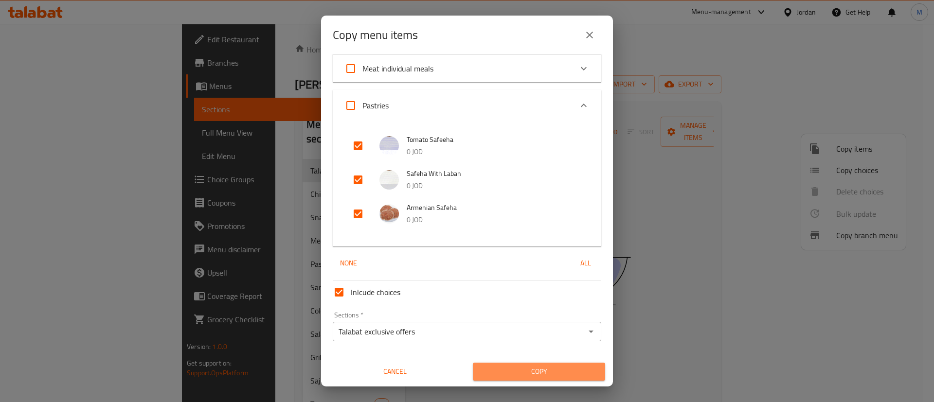
click at [543, 367] on span "Copy" at bounding box center [539, 372] width 117 height 12
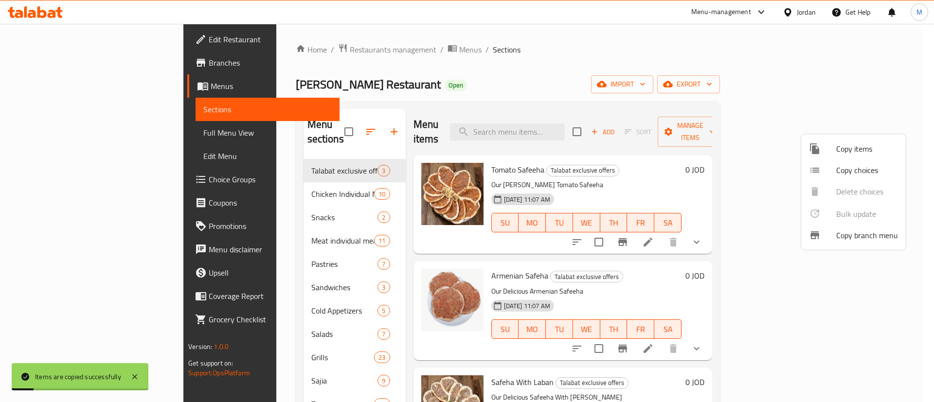
click at [430, 78] on div at bounding box center [467, 201] width 934 height 402
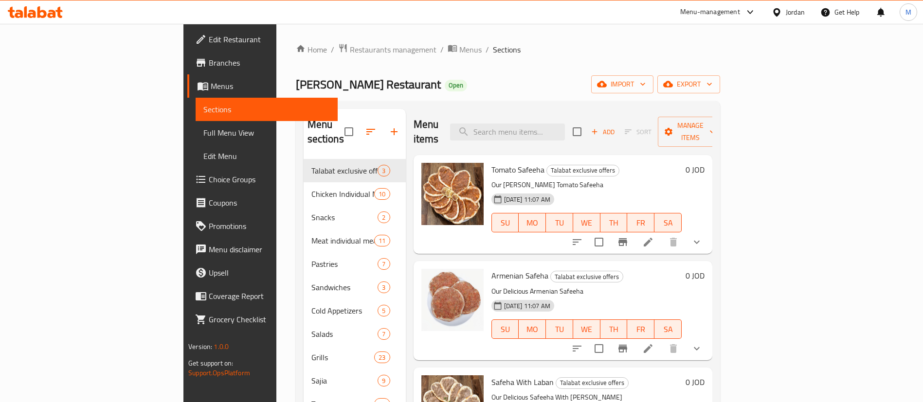
click at [708, 237] on div at bounding box center [636, 242] width 143 height 23
click at [654, 236] on icon at bounding box center [648, 242] width 12 height 12
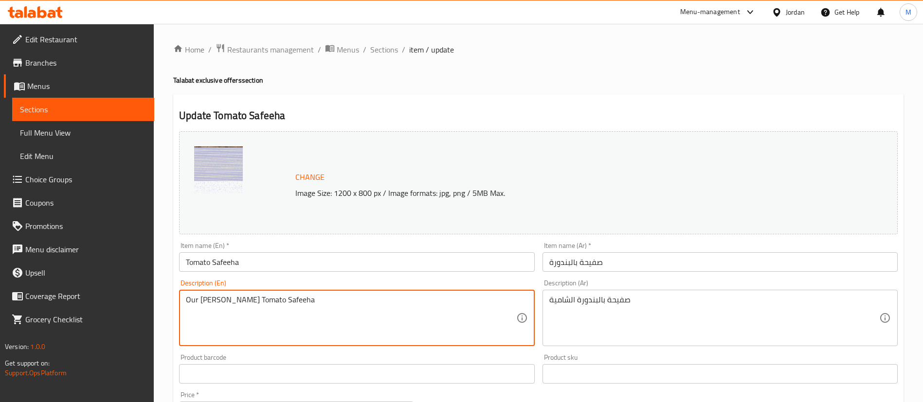
drag, startPoint x: 315, startPoint y: 305, endPoint x: 133, endPoint y: 300, distance: 181.5
type textarea "1 Killo"
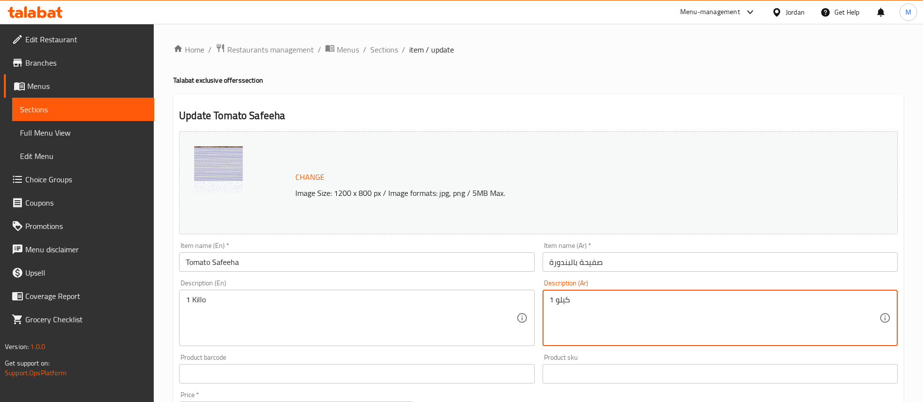
scroll to position [349, 0]
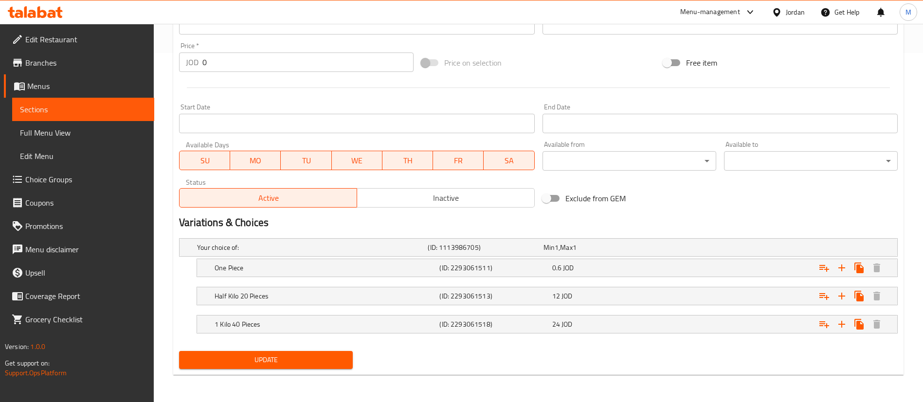
type textarea "1 كيلو"
drag, startPoint x: 232, startPoint y: 62, endPoint x: 171, endPoint y: 66, distance: 60.4
click at [178, 66] on div "Price   * JOD 0 Price *" at bounding box center [296, 56] width 242 height 37
type input "24"
click at [324, 361] on span "Update" at bounding box center [266, 360] width 158 height 12
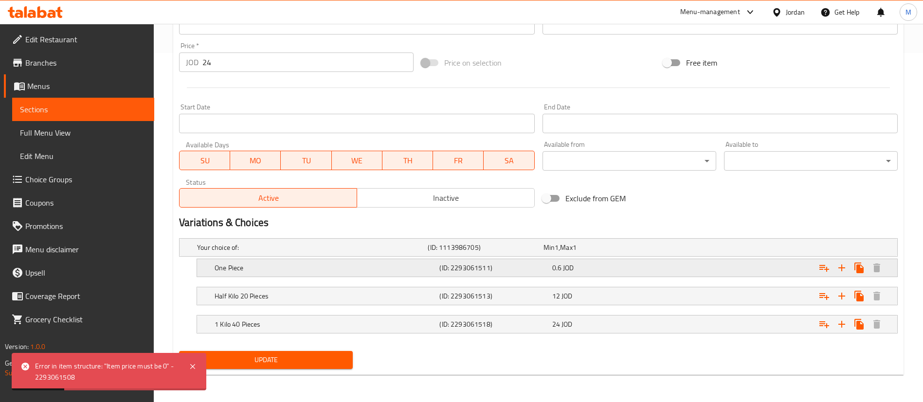
click at [395, 265] on h5 "One Piece" at bounding box center [325, 268] width 221 height 10
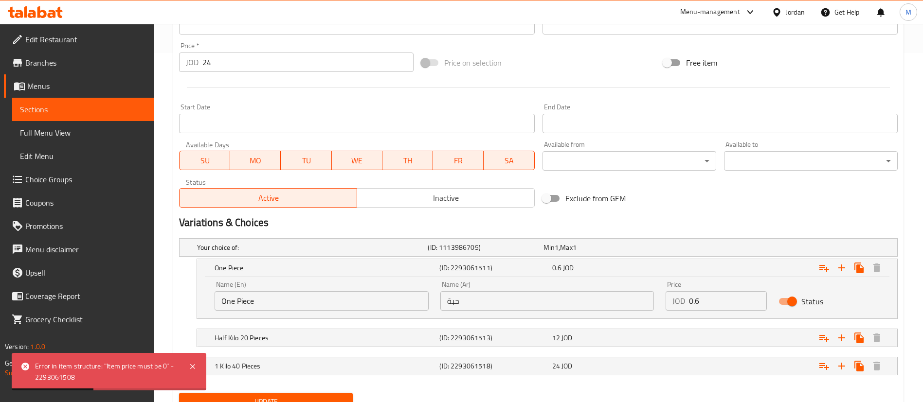
click at [787, 299] on input "Status" at bounding box center [791, 301] width 55 height 18
checkbox input "false"
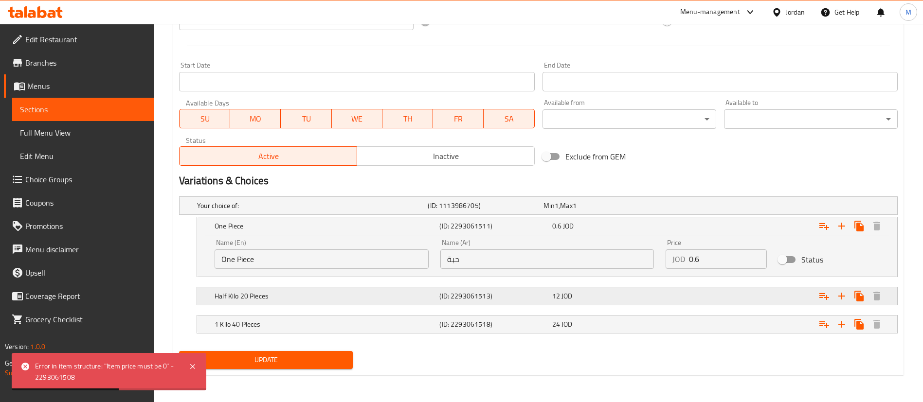
click at [765, 296] on div "Expand" at bounding box center [775, 296] width 225 height 21
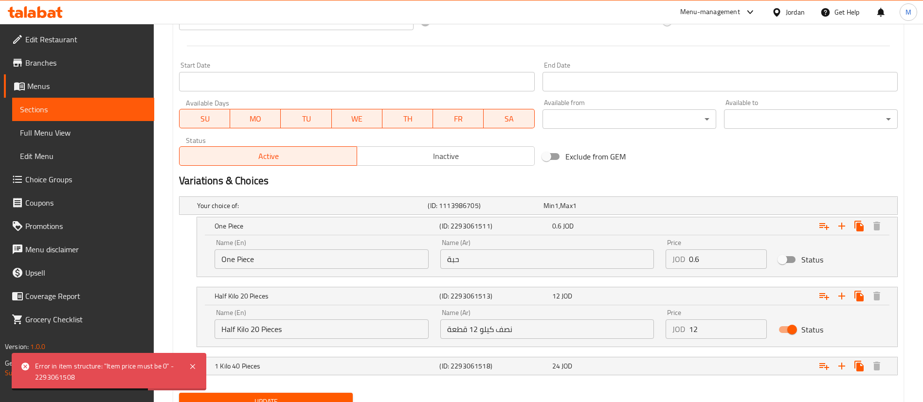
click at [793, 328] on input "Status" at bounding box center [791, 330] width 55 height 18
checkbox input "false"
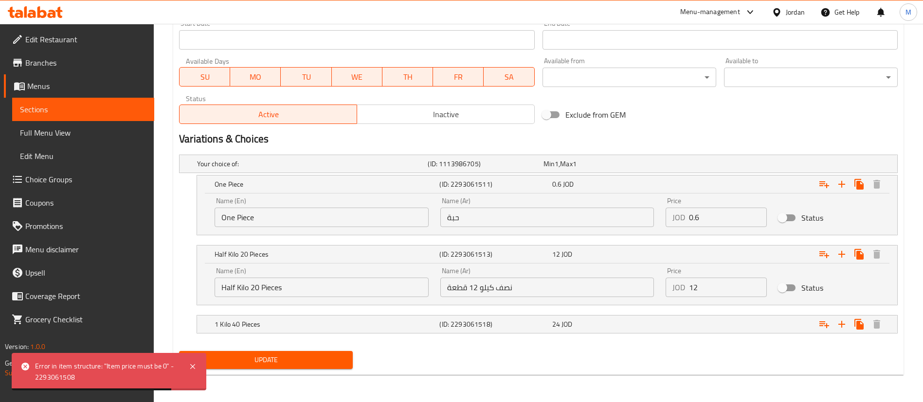
click at [311, 355] on span "Update" at bounding box center [266, 360] width 158 height 12
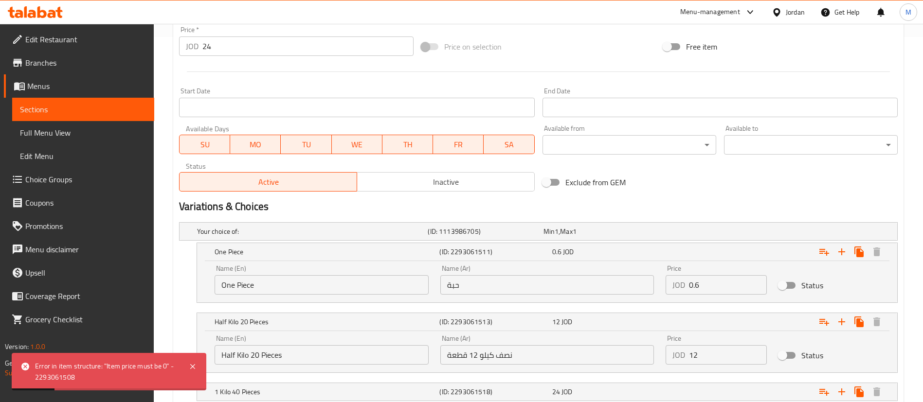
scroll to position [364, 0]
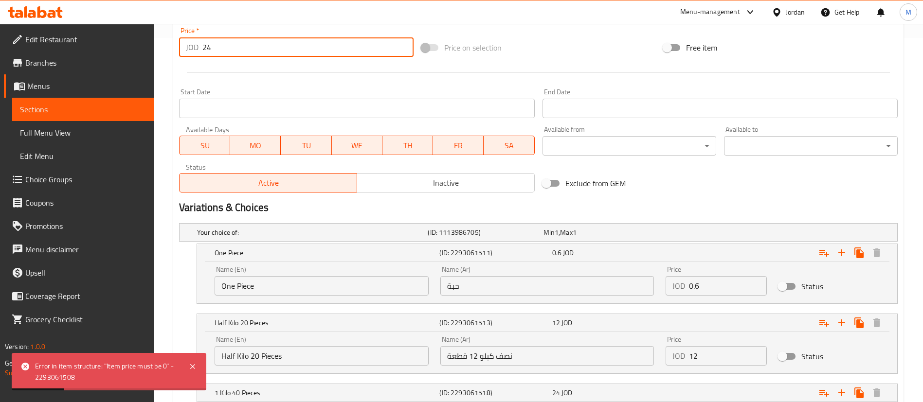
drag, startPoint x: 236, startPoint y: 53, endPoint x: 174, endPoint y: 50, distance: 62.4
click at [174, 50] on div "Update Tomato Safeeha Change Image Size: 1200 x 800 px / Image formats: jpg, pn…" at bounding box center [538, 87] width 730 height 714
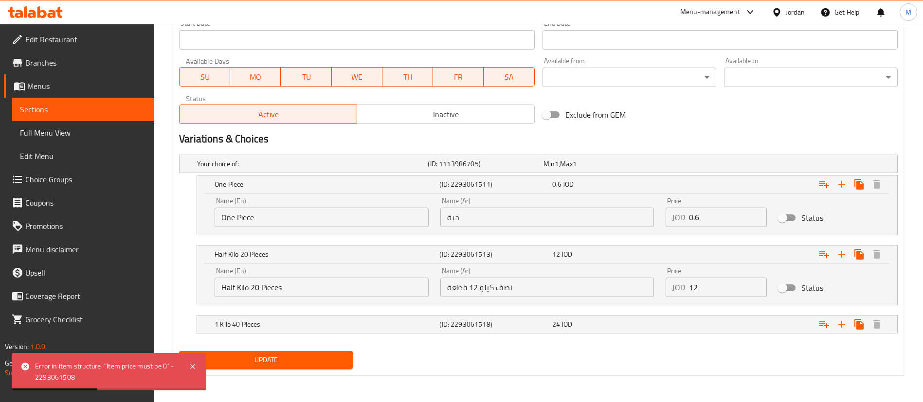
type input "0"
click at [285, 363] on span "Update" at bounding box center [266, 360] width 158 height 12
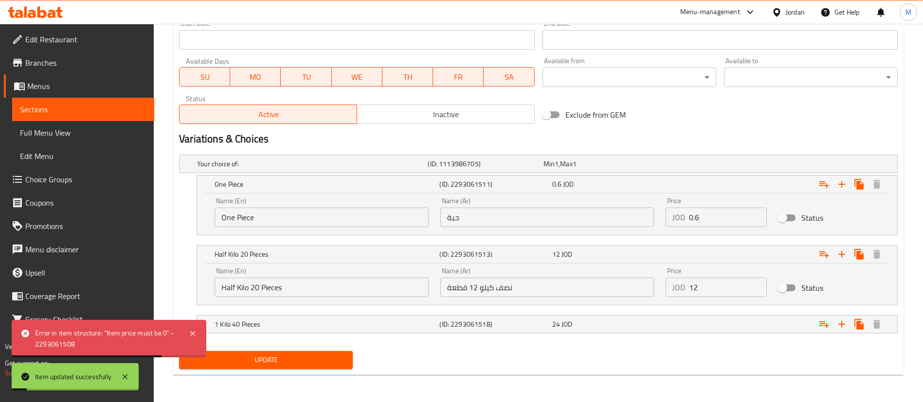
scroll to position [0, 0]
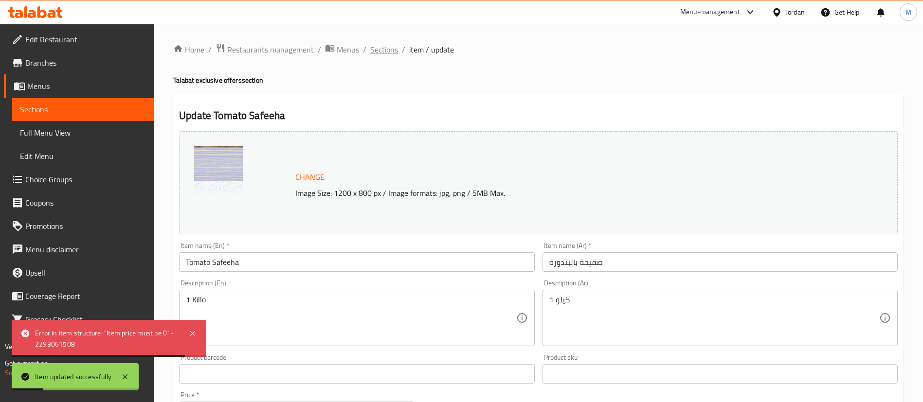
click at [388, 47] on span "Sections" at bounding box center [384, 50] width 28 height 12
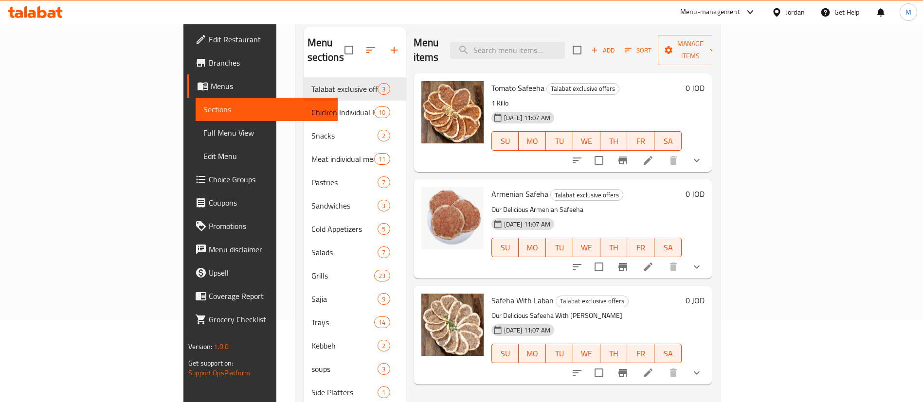
scroll to position [83, 0]
click at [654, 260] on icon at bounding box center [648, 266] width 12 height 12
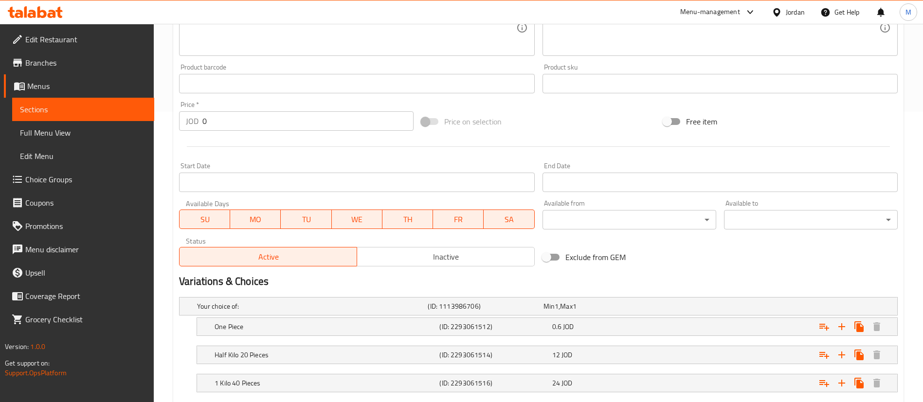
scroll to position [349, 0]
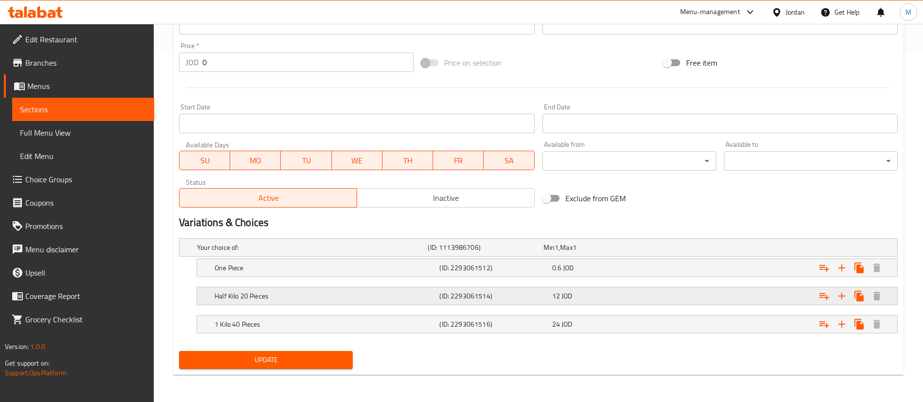
click at [567, 290] on span "JOD" at bounding box center [566, 296] width 11 height 13
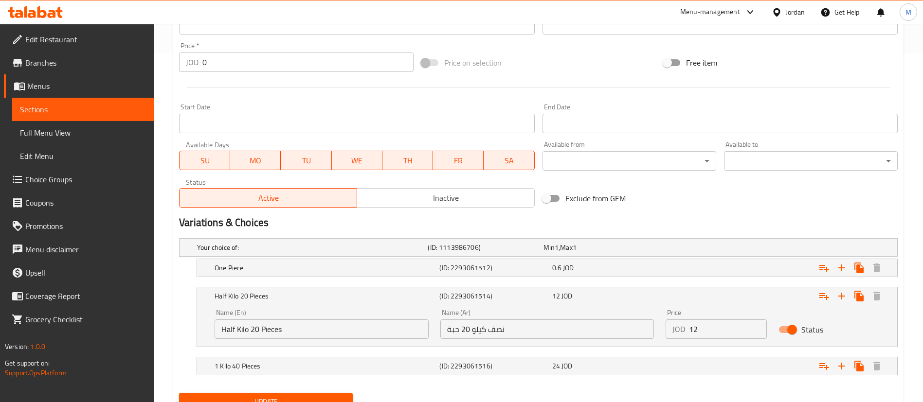
click at [790, 331] on input "Status" at bounding box center [791, 330] width 55 height 18
checkbox input "false"
click at [781, 272] on div "Expand" at bounding box center [775, 267] width 225 height 21
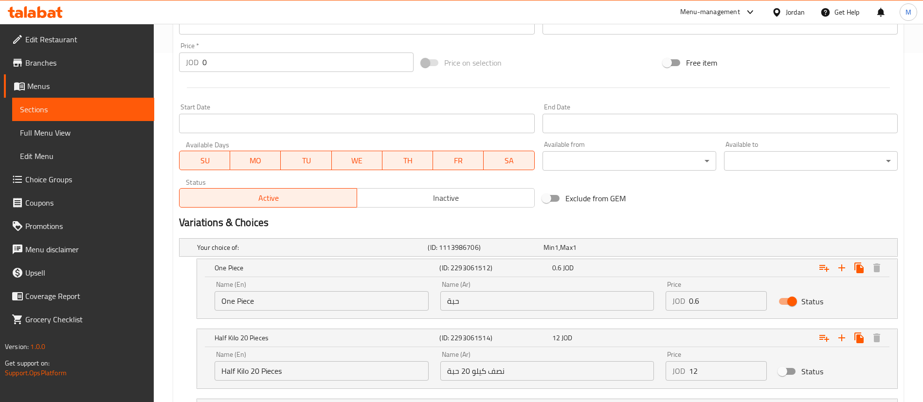
scroll to position [433, 0]
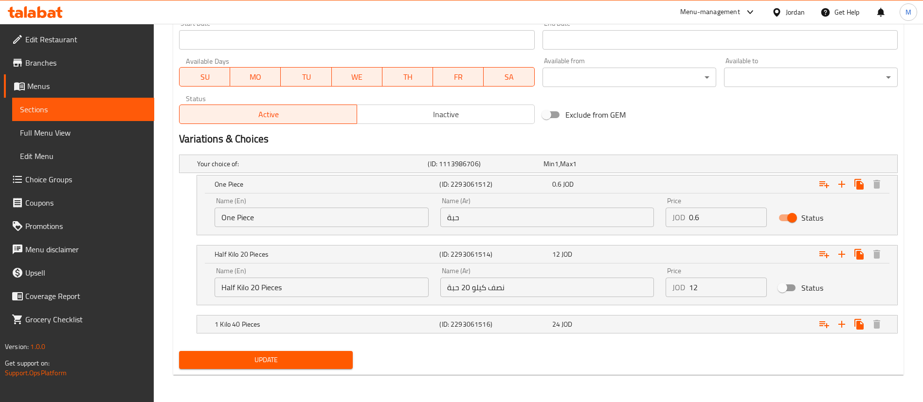
click at [795, 221] on input "Status" at bounding box center [791, 218] width 55 height 18
checkbox input "false"
click at [325, 347] on div "Update" at bounding box center [265, 360] width 181 height 26
click at [319, 361] on span "Update" at bounding box center [266, 360] width 158 height 12
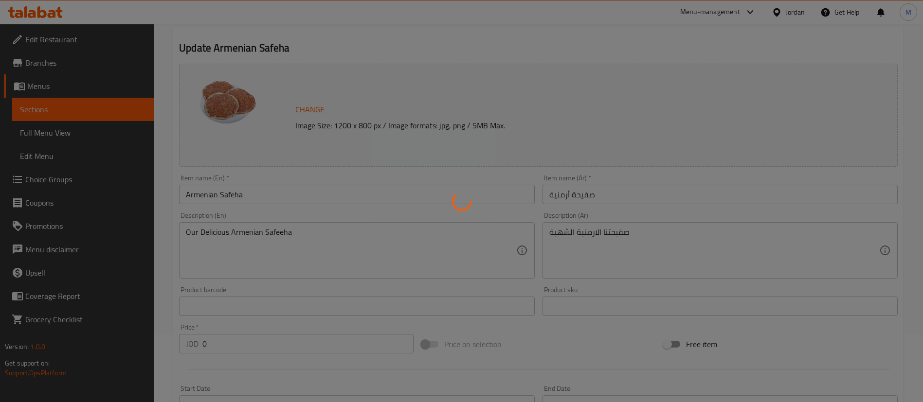
scroll to position [0, 0]
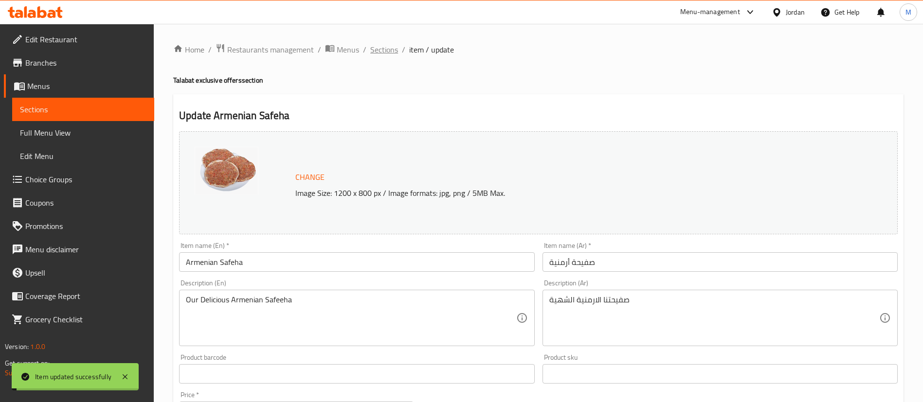
click at [386, 50] on span "Sections" at bounding box center [384, 50] width 28 height 12
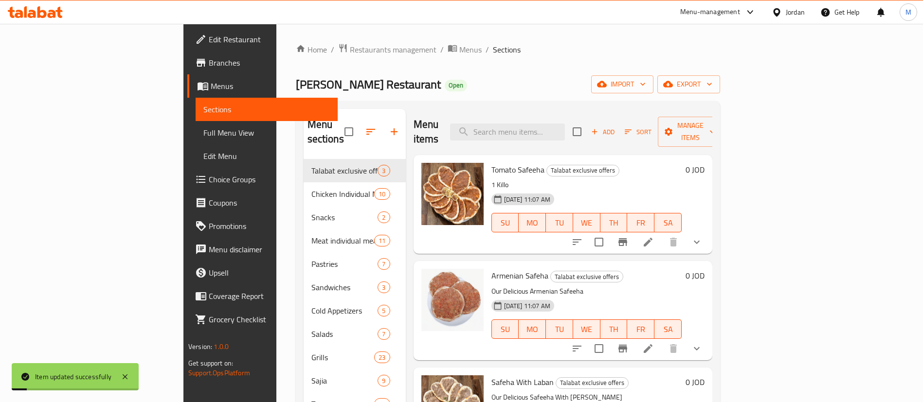
scroll to position [136, 0]
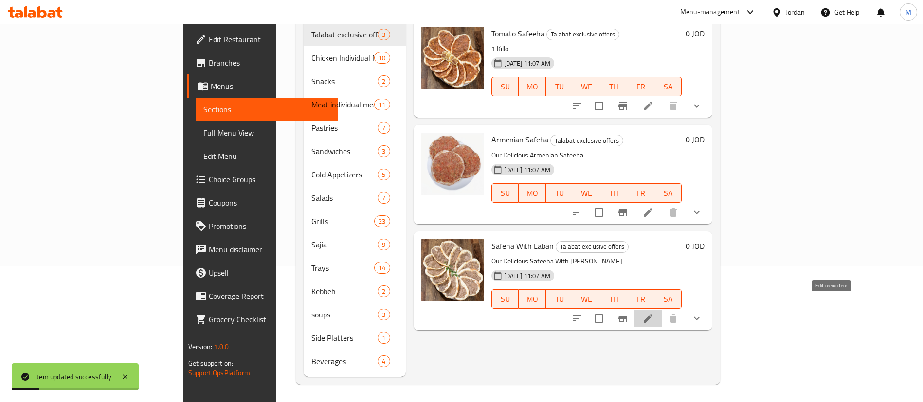
click at [652, 314] on icon at bounding box center [648, 318] width 9 height 9
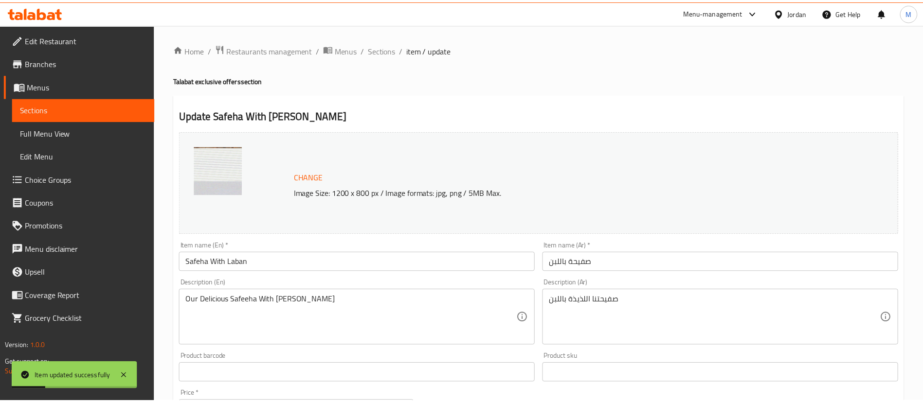
scroll to position [349, 0]
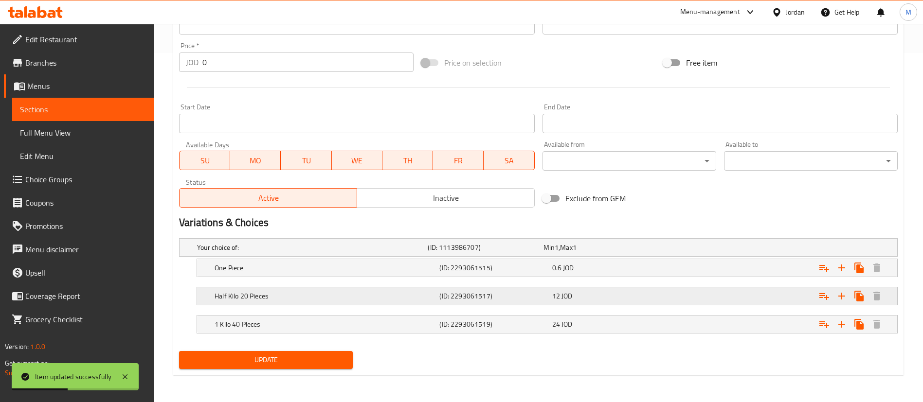
click at [626, 299] on div "12 JOD" at bounding box center [606, 296] width 108 height 10
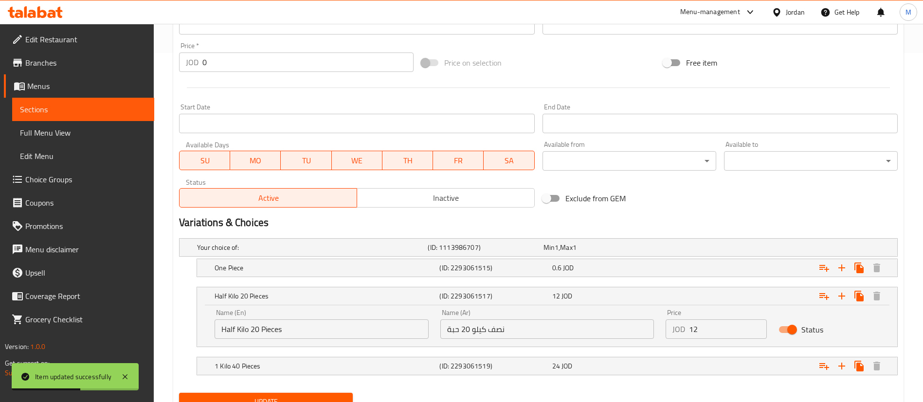
click at [790, 326] on input "Status" at bounding box center [791, 330] width 55 height 18
checkbox input "false"
click at [666, 266] on div "Expand" at bounding box center [775, 267] width 225 height 21
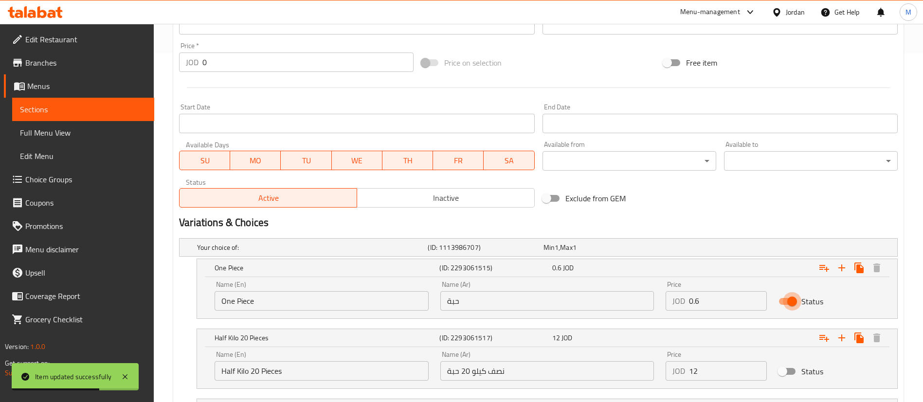
click at [787, 304] on input "Status" at bounding box center [791, 301] width 55 height 18
checkbox input "false"
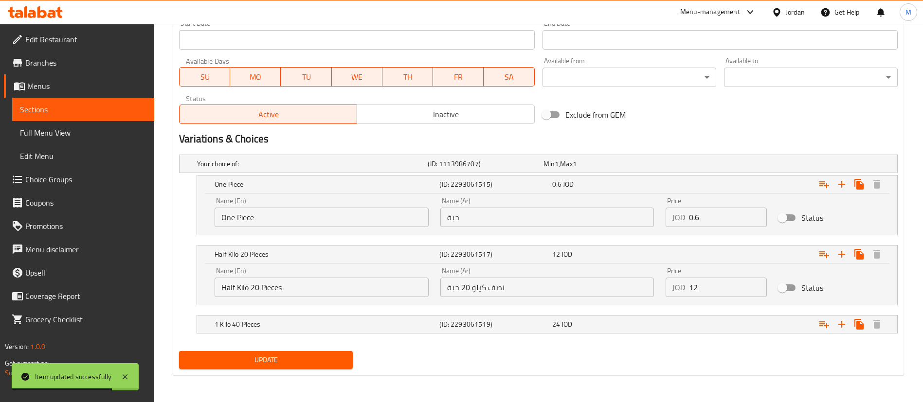
click at [248, 359] on span "Update" at bounding box center [266, 360] width 158 height 12
click at [86, 68] on span "Branches" at bounding box center [85, 63] width 121 height 12
